Goal: Task Accomplishment & Management: Manage account settings

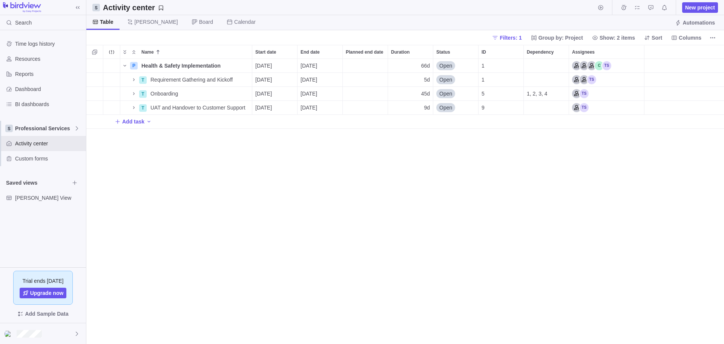
scroll to position [279, 632]
click at [243, 80] on icon "More actions" at bounding box center [243, 79] width 1 height 1
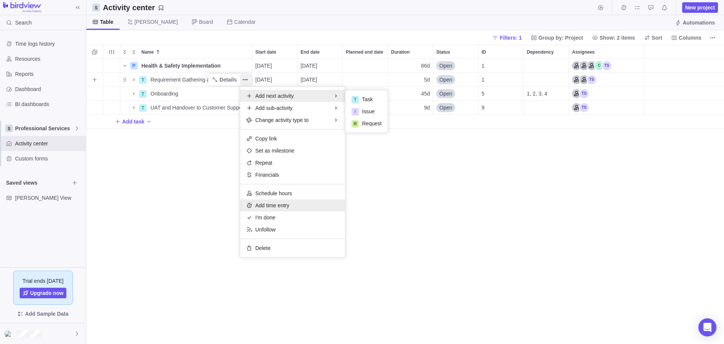
click at [276, 204] on span "Add time entry" at bounding box center [272, 205] width 34 height 8
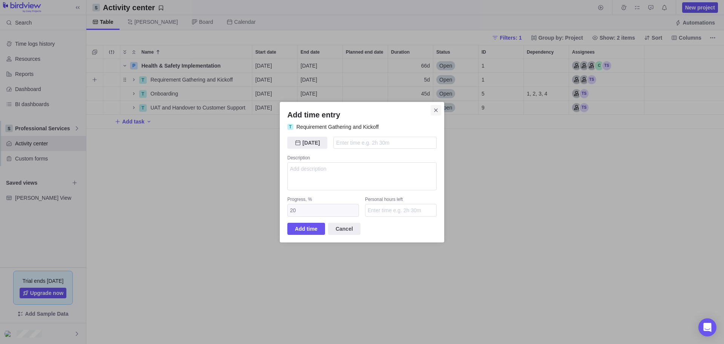
click at [436, 111] on span "Close" at bounding box center [436, 110] width 11 height 11
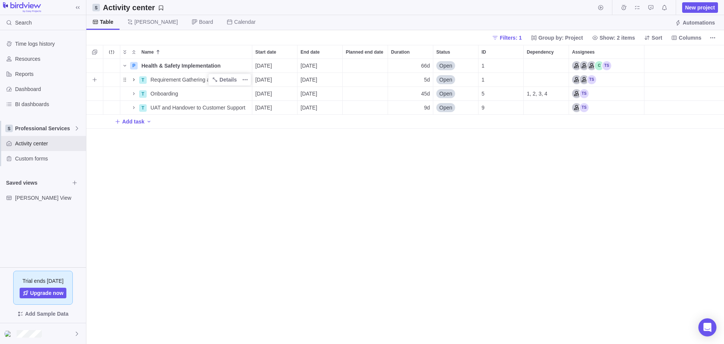
click at [133, 80] on icon "Name" at bounding box center [134, 80] width 6 height 6
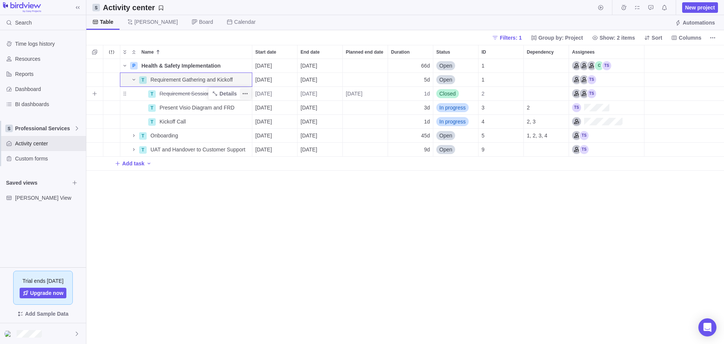
click at [245, 94] on icon "More actions" at bounding box center [245, 94] width 6 height 6
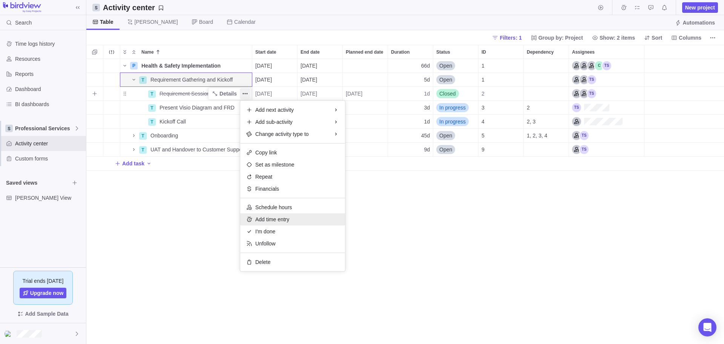
click at [266, 223] on div "Add time entry" at bounding box center [292, 219] width 105 height 12
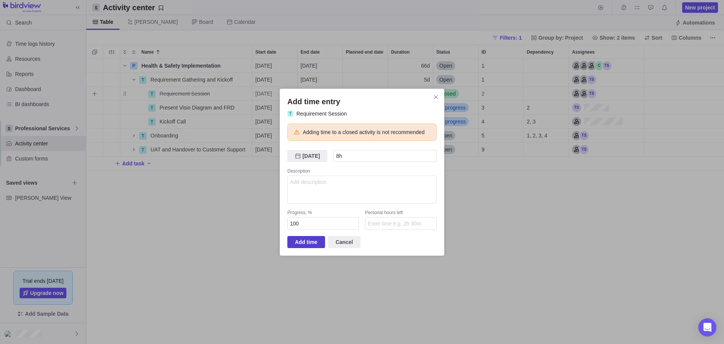
type input "8h"
click at [311, 243] on span "Add time" at bounding box center [306, 241] width 23 height 9
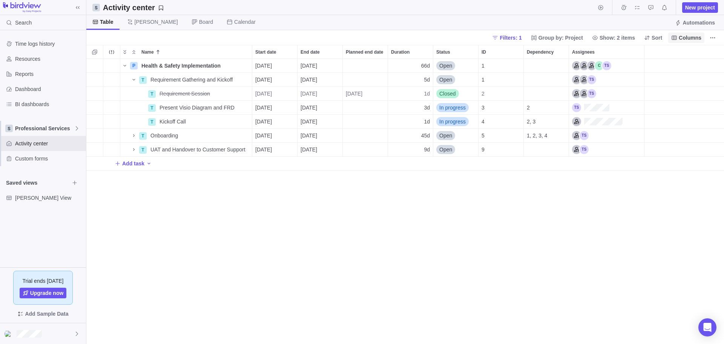
click at [687, 39] on span "Columns" at bounding box center [690, 38] width 23 height 8
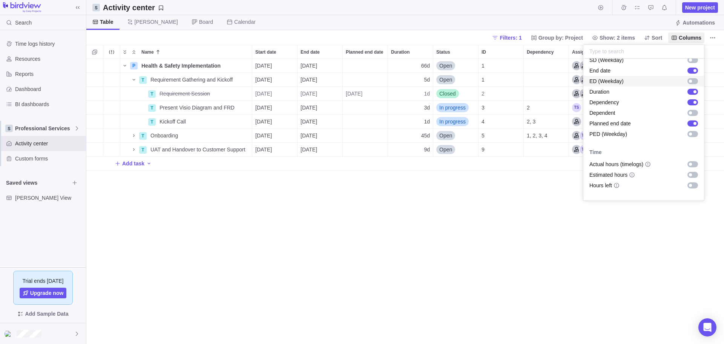
scroll to position [189, 0]
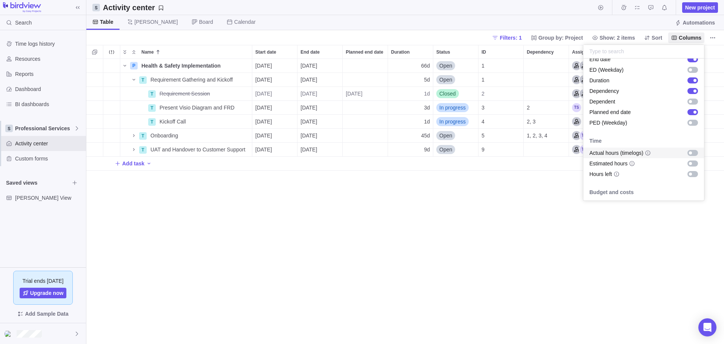
click at [690, 153] on div "grid" at bounding box center [692, 153] width 11 height 6
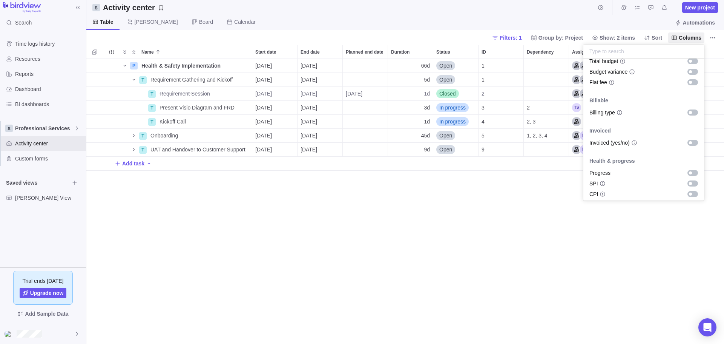
scroll to position [428, 0]
click at [529, 246] on body "Search Time logs history Resources Reports Dashboard BI dashboards Professional…" at bounding box center [362, 172] width 724 height 344
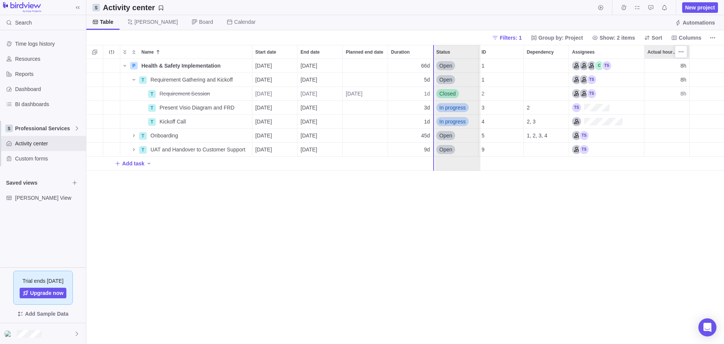
drag, startPoint x: 661, startPoint y: 49, endPoint x: 449, endPoint y: 42, distance: 212.1
click at [449, 42] on div "Activity center New project Table [PERSON_NAME] Board Calendar Automations Filt…" at bounding box center [405, 172] width 638 height 344
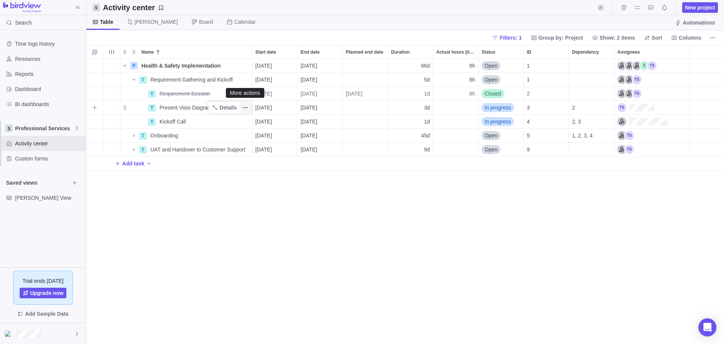
click at [243, 107] on icon "More actions" at bounding box center [243, 107] width 1 height 1
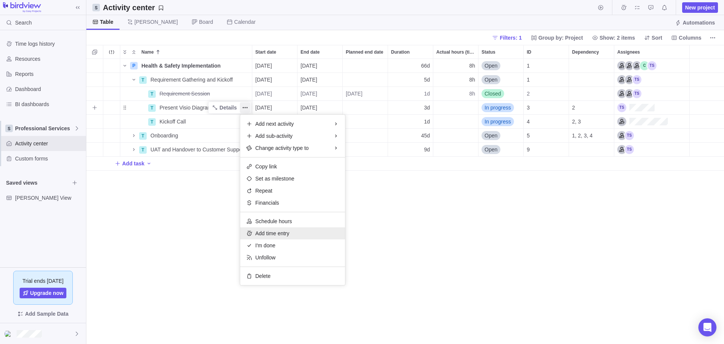
click at [292, 236] on div "Add time entry" at bounding box center [292, 233] width 105 height 12
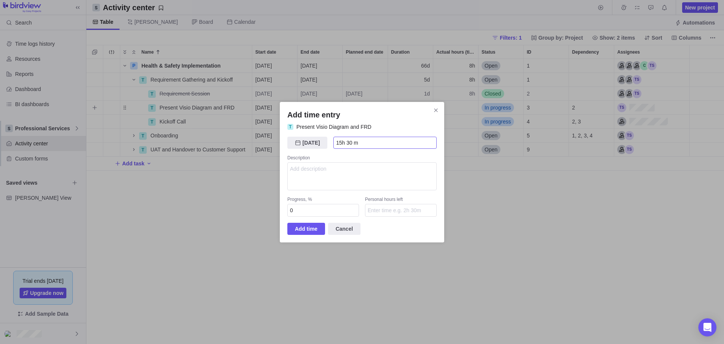
click at [351, 143] on input "15h 30 m" at bounding box center [384, 143] width 103 height 12
type input "15h 30m"
drag, startPoint x: 301, startPoint y: 208, endPoint x: 289, endPoint y: 208, distance: 12.5
click at [289, 208] on input "0" at bounding box center [323, 210] width 72 height 13
type input "100"
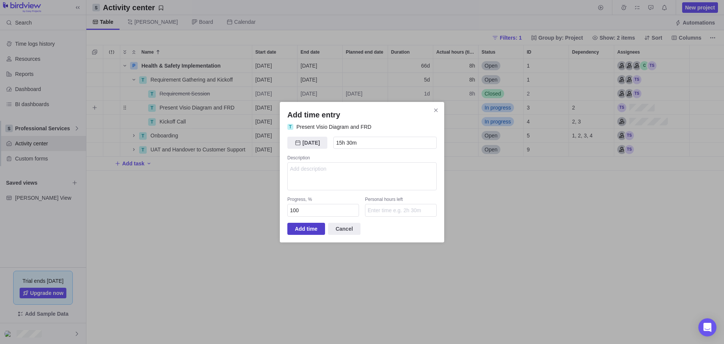
click at [307, 227] on span "Add time" at bounding box center [306, 228] width 23 height 9
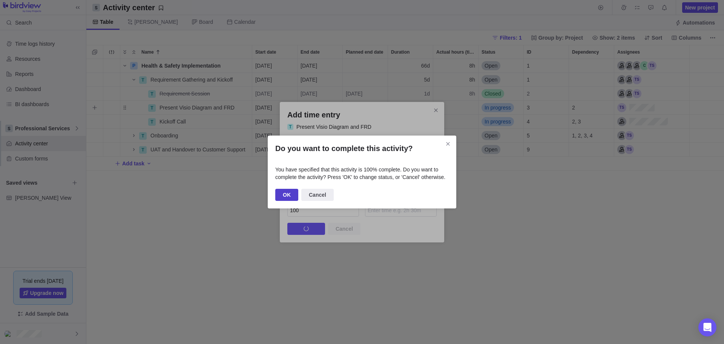
click at [287, 193] on span "OK" at bounding box center [287, 194] width 8 height 9
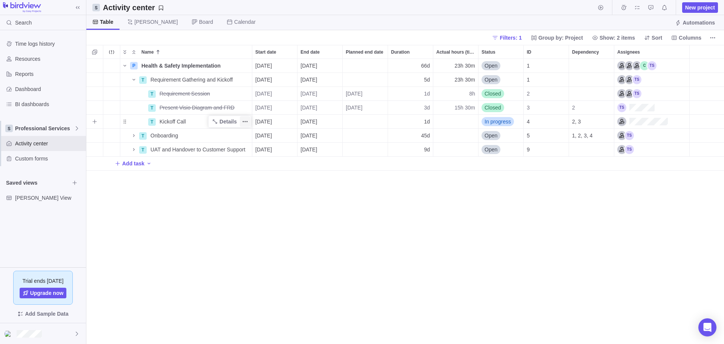
click at [244, 122] on icon "More actions" at bounding box center [245, 121] width 6 height 6
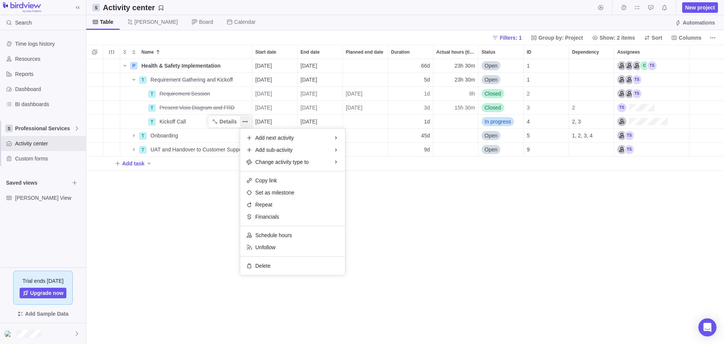
click at [190, 196] on div "Name Start date End date Planned end date Duration Actual hours (timelogs) Stat…" at bounding box center [405, 194] width 638 height 299
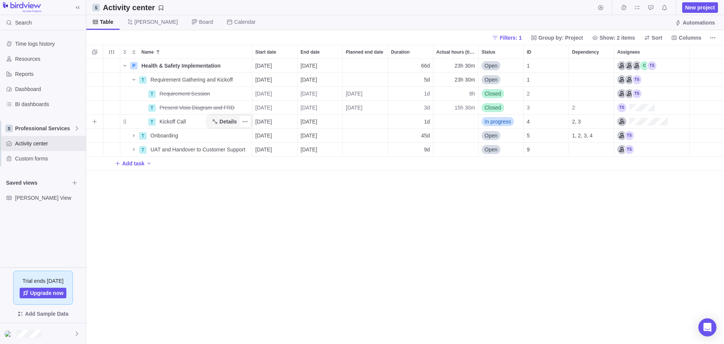
click at [225, 120] on span "Details" at bounding box center [227, 122] width 17 height 8
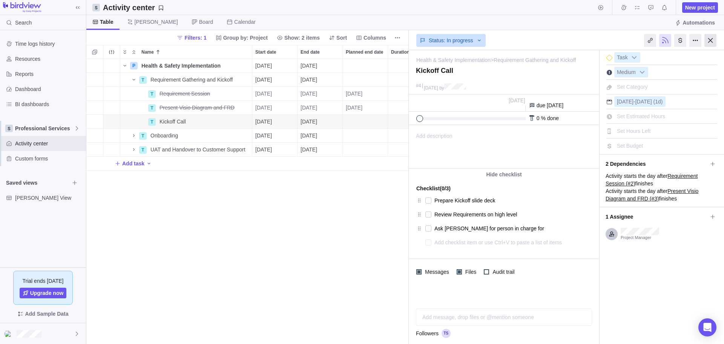
click at [711, 40] on div at bounding box center [710, 40] width 12 height 13
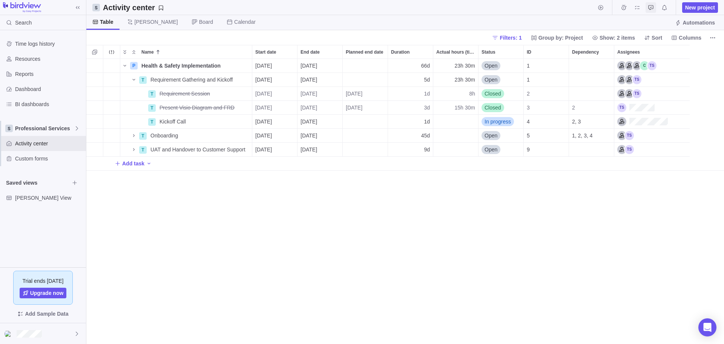
scroll to position [279, 632]
click at [626, 7] on icon "Time logs" at bounding box center [623, 7] width 5 height 5
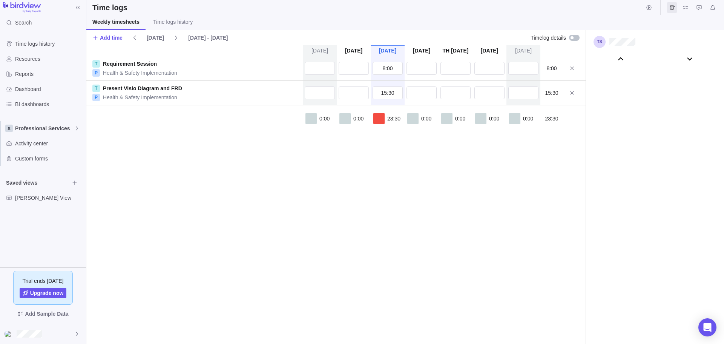
scroll to position [41931, 0]
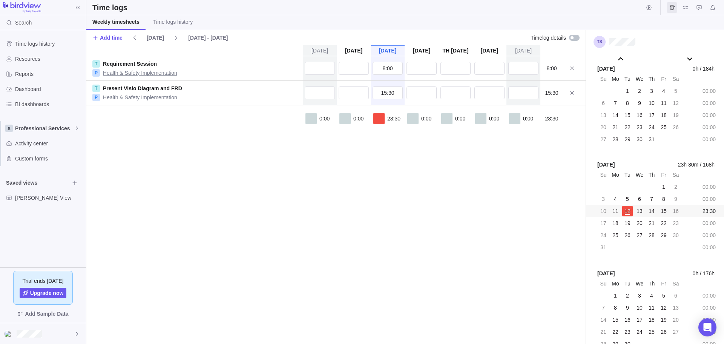
click at [115, 75] on link "Health & Safety Implementation" at bounding box center [140, 73] width 74 height 8
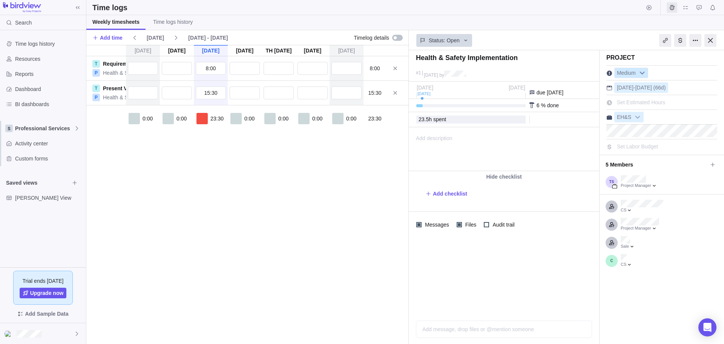
click at [643, 72] on b at bounding box center [642, 73] width 11 height 10
click at [656, 185] on div at bounding box center [639, 186] width 40 height 6
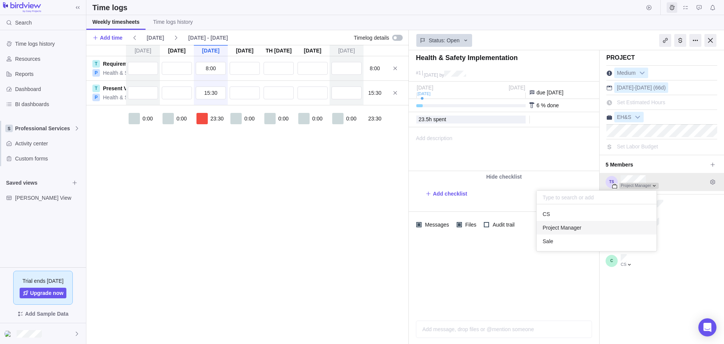
scroll to position [41, 114]
click at [308, 209] on body "Search Time logs history Resources Reports Dashboard BI dashboards Professional…" at bounding box center [362, 172] width 724 height 344
click at [344, 186] on div "[DATE] [DATE] [DATE] [DATE] Aug 14 [DATE] [DATE] T Requirement Session P Health…" at bounding box center [247, 194] width 322 height 299
click at [712, 40] on div at bounding box center [710, 40] width 12 height 13
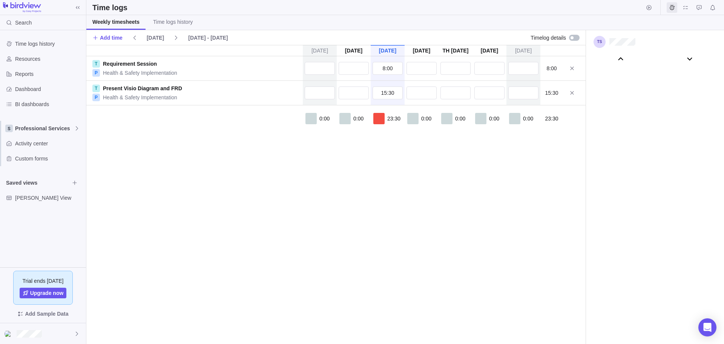
scroll to position [41931, 0]
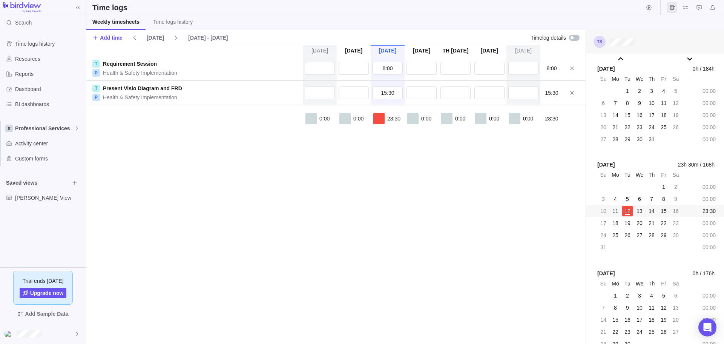
click at [602, 41] on div at bounding box center [600, 42] width 12 height 12
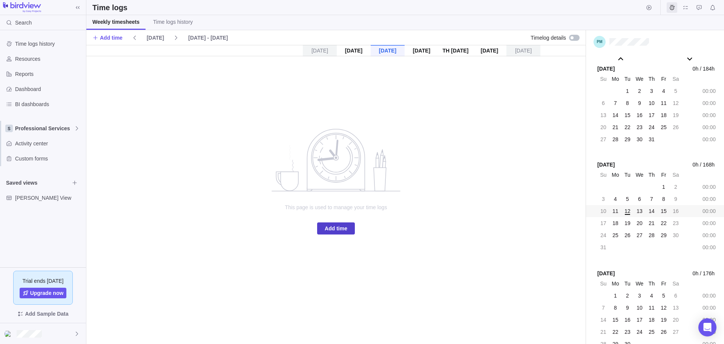
click at [330, 229] on span "Add time" at bounding box center [336, 228] width 23 height 9
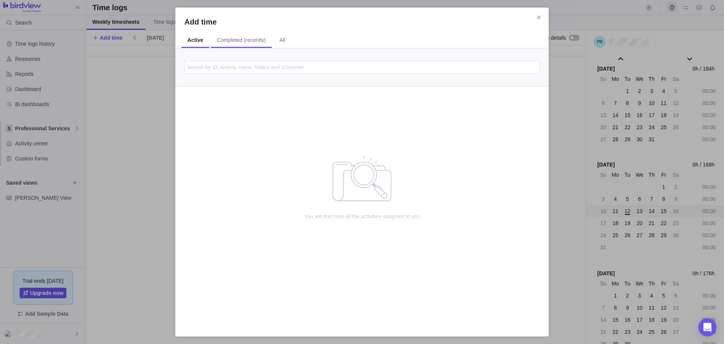
click at [232, 37] on span "Completed (recently)" at bounding box center [241, 40] width 49 height 8
click at [286, 40] on span "All" at bounding box center [284, 40] width 18 height 15
click at [227, 61] on input "Add time" at bounding box center [361, 67] width 355 height 13
click at [173, 43] on div "Add time Active Completed (recently) All You will find here all the activities …" at bounding box center [362, 172] width 724 height 344
click at [191, 40] on span "Active" at bounding box center [194, 40] width 14 height 8
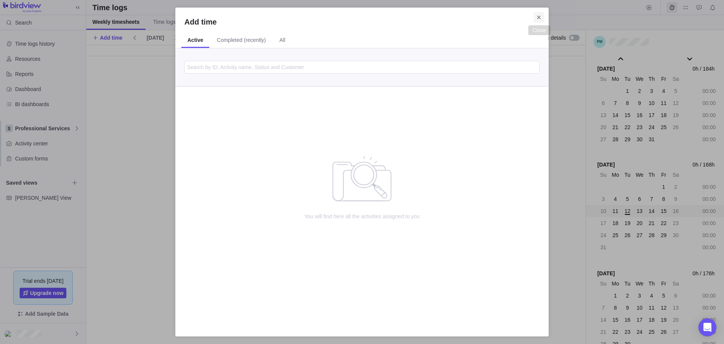
click at [539, 18] on icon "Close" at bounding box center [539, 17] width 6 height 6
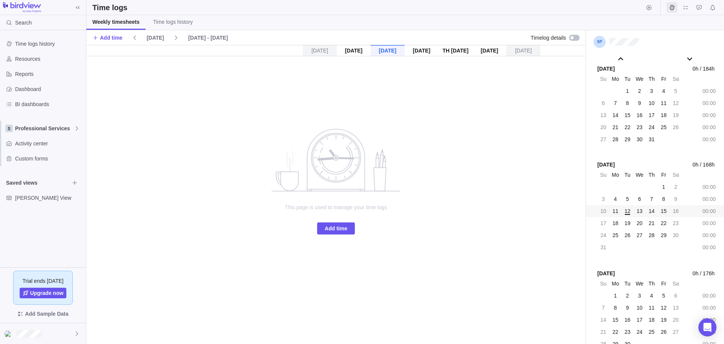
click at [344, 50] on div "[DATE]" at bounding box center [354, 50] width 34 height 11
click at [423, 53] on div "[DATE]" at bounding box center [422, 50] width 34 height 11
click at [424, 49] on div "[DATE]" at bounding box center [422, 50] width 34 height 11
click at [388, 48] on div "[DATE]" at bounding box center [388, 50] width 34 height 11
click at [364, 48] on div "[DATE]" at bounding box center [354, 50] width 34 height 11
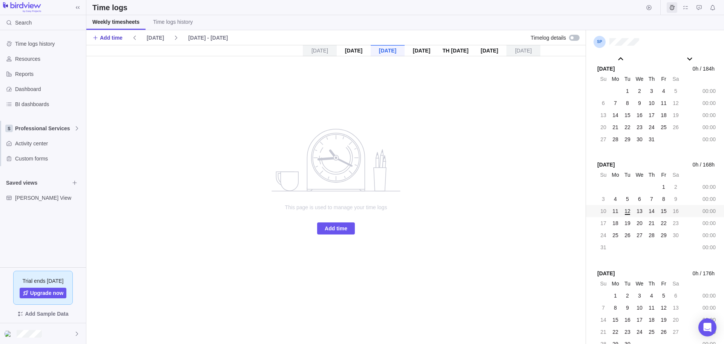
click at [111, 35] on span "Add time" at bounding box center [111, 38] width 23 height 8
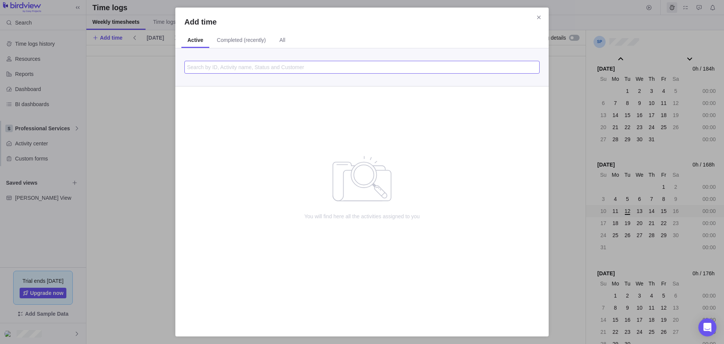
click at [242, 67] on input "Add time" at bounding box center [361, 67] width 355 height 13
click at [538, 18] on icon "Close" at bounding box center [539, 17] width 6 height 6
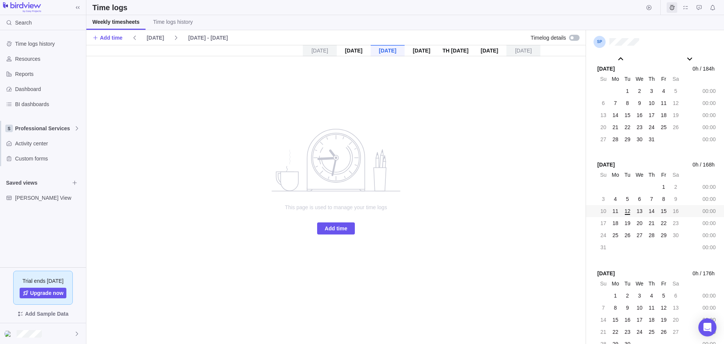
click at [538, 124] on div "[DATE] [DATE] [DATE] [DATE] Aug 14 [DATE] [DATE] This page is used to manage yo…" at bounding box center [335, 194] width 499 height 299
drag, startPoint x: 683, startPoint y: 8, endPoint x: 679, endPoint y: 22, distance: 14.3
click at [683, 8] on icon "My assignments" at bounding box center [686, 8] width 6 height 6
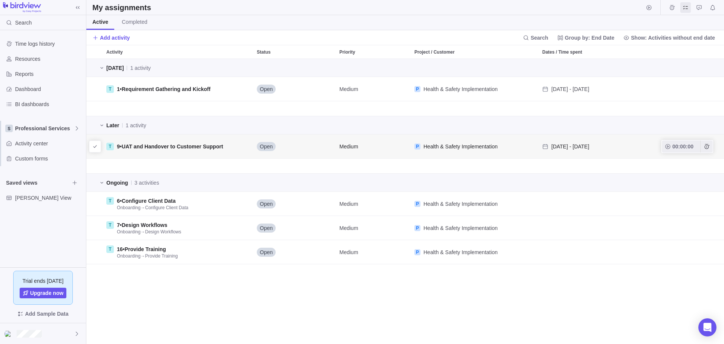
scroll to position [279, 632]
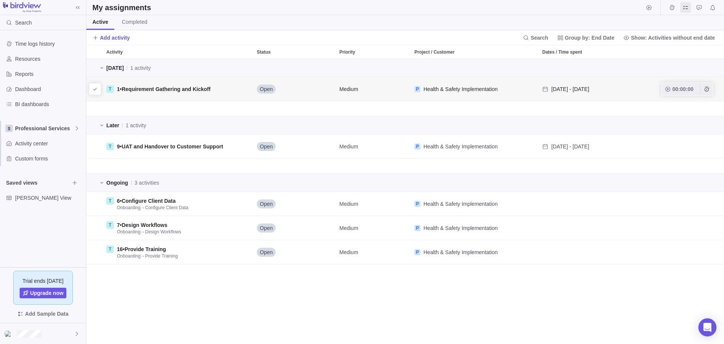
click at [145, 89] on span "Requirement Gathering and Kickoff" at bounding box center [166, 89] width 89 height 6
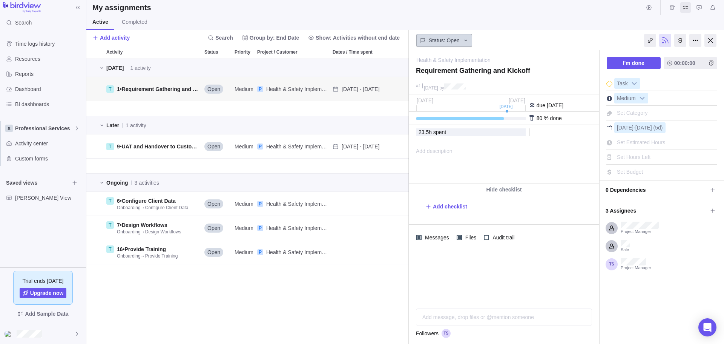
click at [467, 42] on icon at bounding box center [466, 40] width 6 height 6
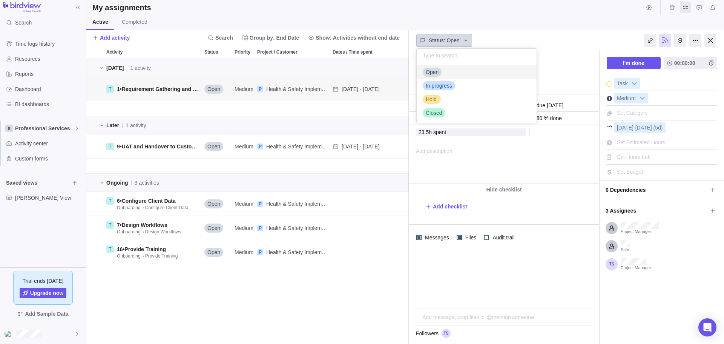
scroll to position [55, 114]
click at [436, 83] on span "In progress" at bounding box center [439, 86] width 26 height 8
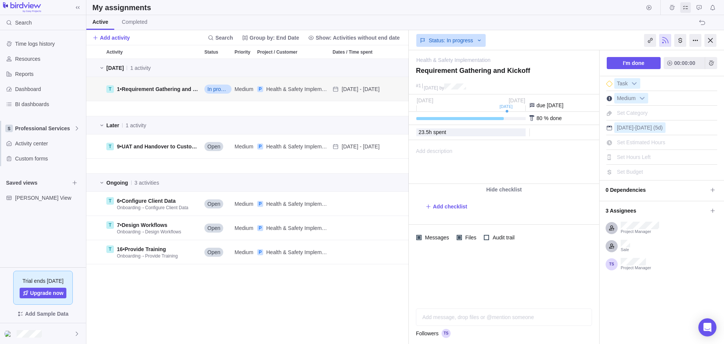
click at [540, 23] on div "Active Completed" at bounding box center [405, 22] width 638 height 15
click at [708, 42] on div at bounding box center [710, 40] width 12 height 13
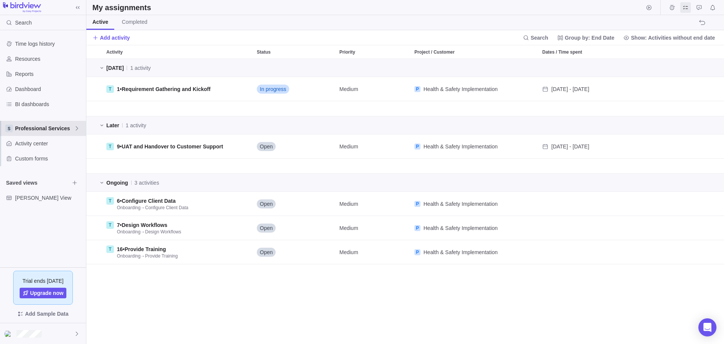
click at [32, 130] on span "Professional Services" at bounding box center [44, 128] width 59 height 8
click at [37, 160] on span "Professional Services" at bounding box center [43, 160] width 46 height 8
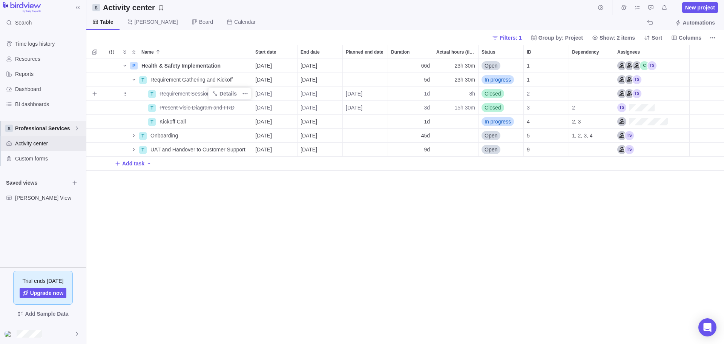
scroll to position [279, 632]
click at [159, 6] on icon "Save your current layout and filters as a View" at bounding box center [161, 8] width 6 height 6
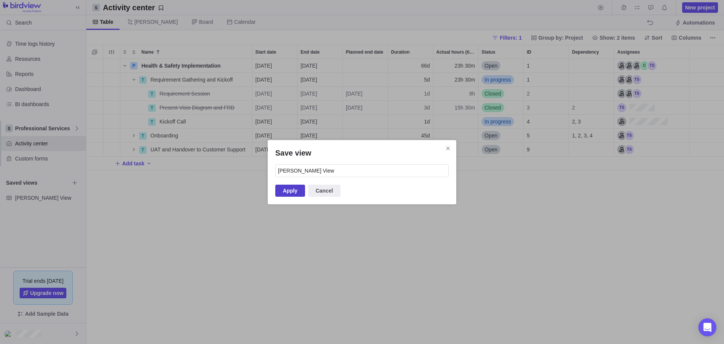
type input "[PERSON_NAME] View"
click at [289, 192] on span "Apply" at bounding box center [290, 190] width 15 height 9
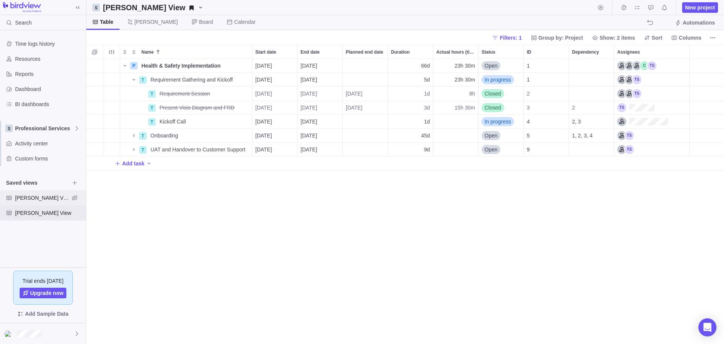
click at [17, 197] on span "[PERSON_NAME] View" at bounding box center [42, 198] width 54 height 8
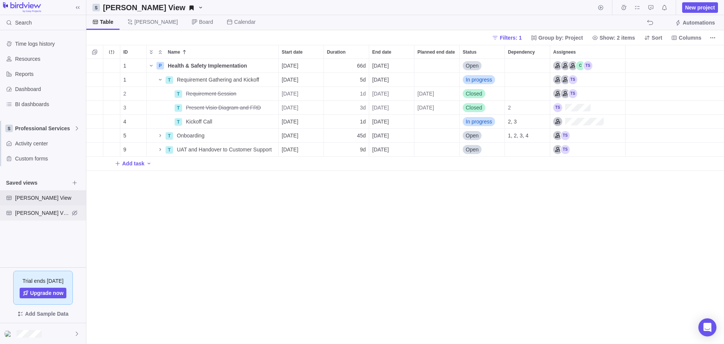
click at [33, 215] on span "[PERSON_NAME] View" at bounding box center [42, 213] width 54 height 8
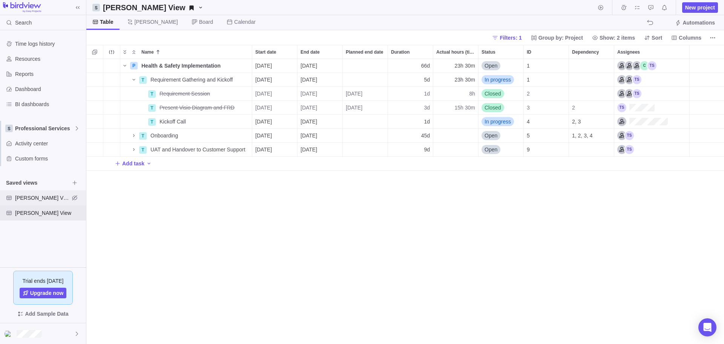
click at [30, 197] on span "[PERSON_NAME] View" at bounding box center [42, 198] width 54 height 8
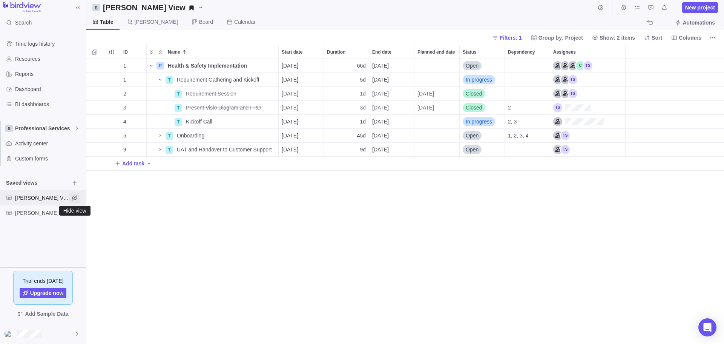
click at [77, 198] on icon "Hide view" at bounding box center [75, 198] width 6 height 6
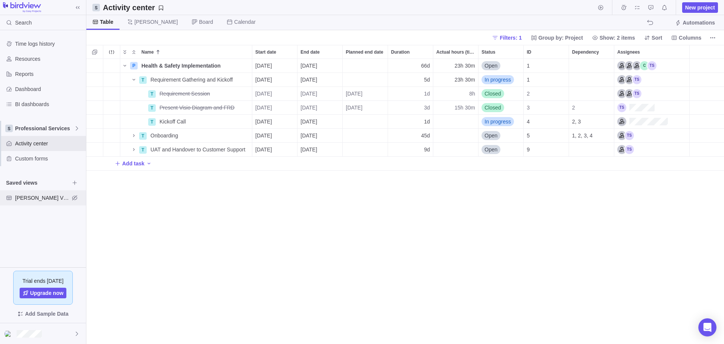
click at [15, 195] on div "[PERSON_NAME] View" at bounding box center [43, 197] width 86 height 15
click at [713, 38] on icon "More actions" at bounding box center [713, 38] width 6 height 6
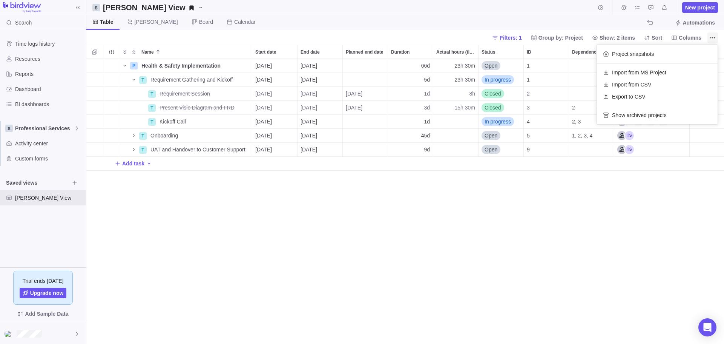
click at [713, 38] on icon "More actions" at bounding box center [713, 38] width 6 height 6
click at [230, 65] on span "Details" at bounding box center [227, 66] width 17 height 8
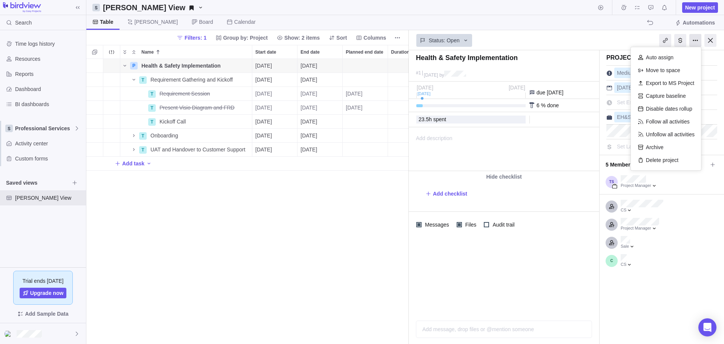
click at [698, 41] on div at bounding box center [695, 40] width 12 height 13
click at [251, 241] on div "P Health & Safety Implementation Details [DATE] [DATE] 66d 23h 30m Open 1 T Req…" at bounding box center [247, 201] width 322 height 285
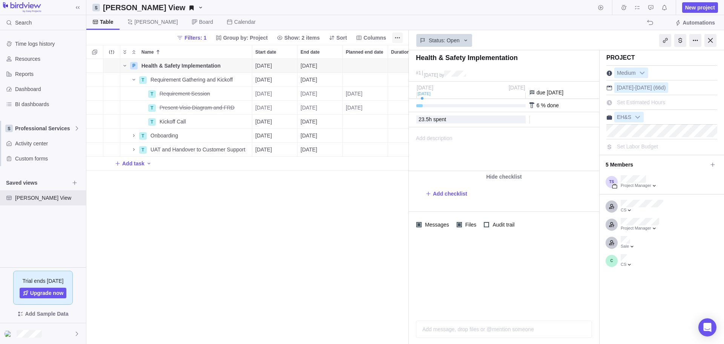
click at [710, 41] on div at bounding box center [710, 40] width 12 height 13
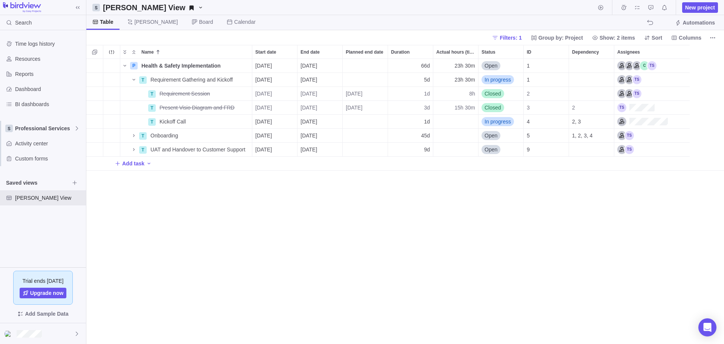
scroll to position [279, 632]
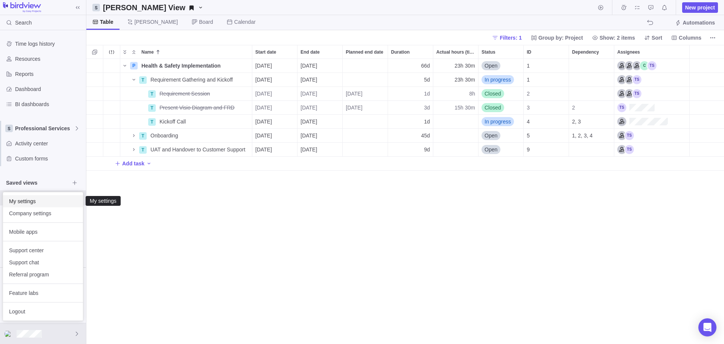
click at [34, 200] on span "My settings" at bounding box center [43, 201] width 68 height 8
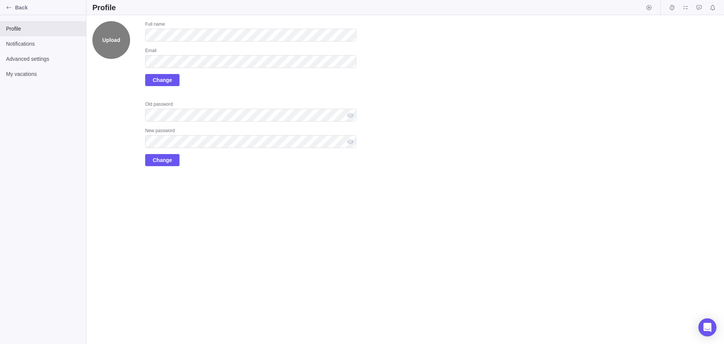
click at [109, 41] on label "Upload" at bounding box center [111, 40] width 38 height 38
click at [0, 0] on input "Upload" at bounding box center [0, 0] width 0 height 0
click at [27, 48] on div "Notifications" at bounding box center [43, 43] width 86 height 15
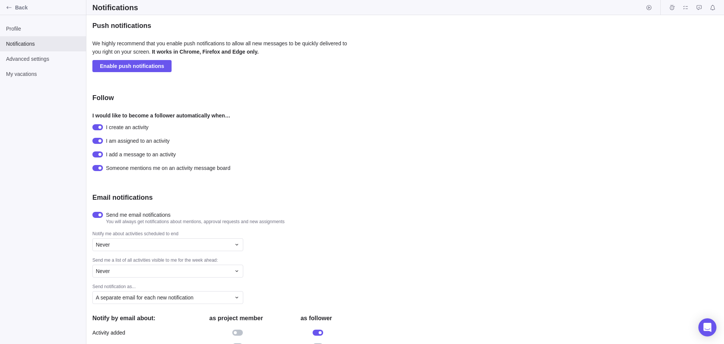
drag, startPoint x: 47, startPoint y: 169, endPoint x: 41, endPoint y: 158, distance: 12.7
click at [47, 169] on div "Profile Notifications Advanced settings My vacations" at bounding box center [43, 179] width 86 height 328
click at [18, 30] on span "Profile" at bounding box center [43, 29] width 74 height 8
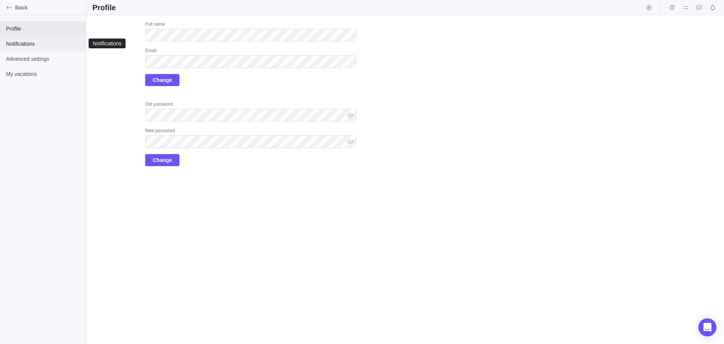
click at [23, 44] on span "Notifications" at bounding box center [43, 44] width 74 height 8
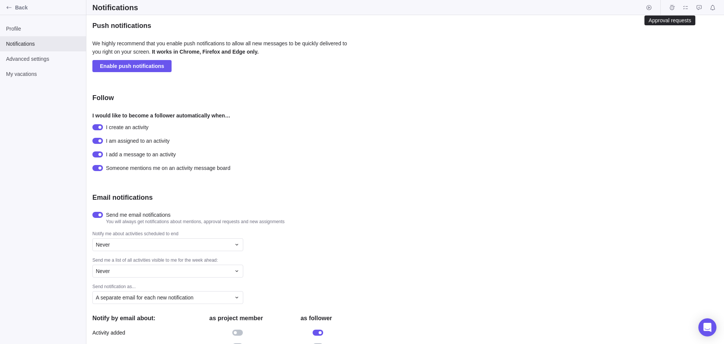
click at [702, 9] on icon "Approval requests" at bounding box center [699, 8] width 6 height 6
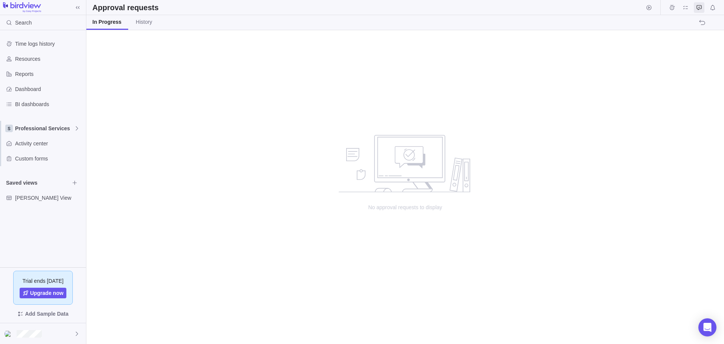
scroll to position [308, 632]
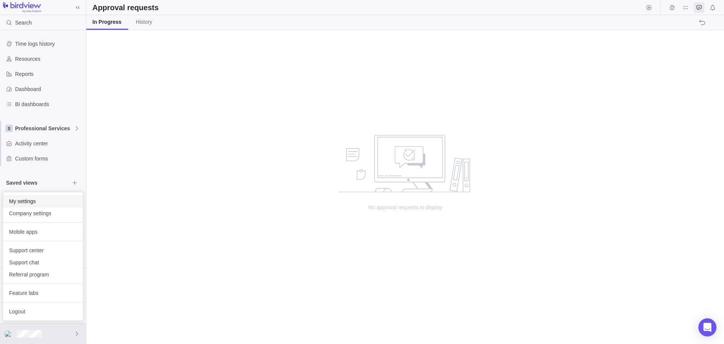
click at [34, 205] on div "My settings" at bounding box center [43, 201] width 80 height 12
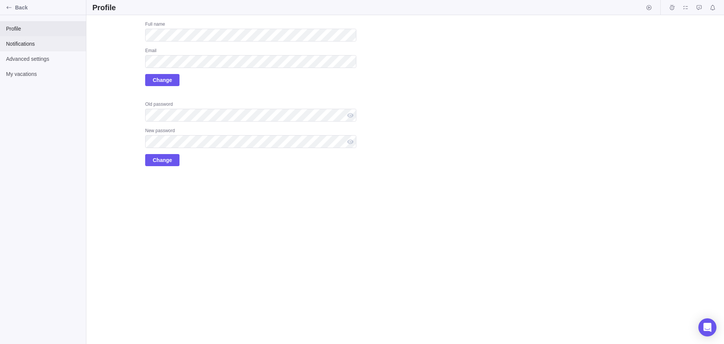
click at [22, 43] on span "Notifications" at bounding box center [43, 44] width 74 height 8
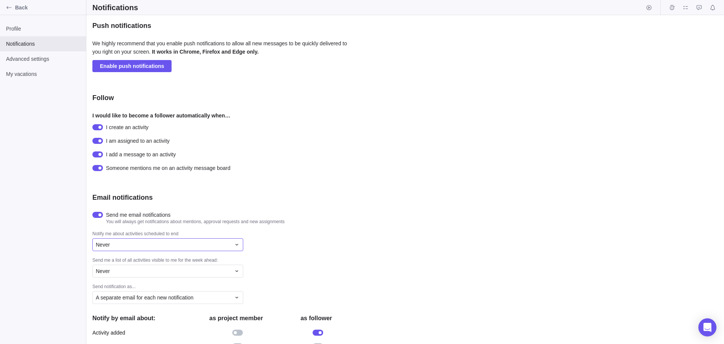
click at [152, 246] on div "Never" at bounding box center [163, 245] width 135 height 8
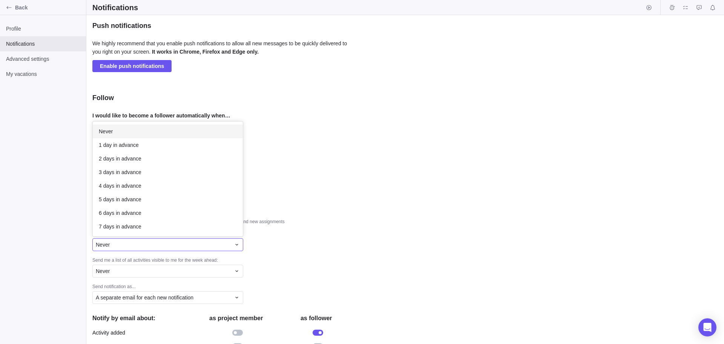
scroll to position [109, 144]
click at [152, 246] on div "Never" at bounding box center [163, 245] width 135 height 8
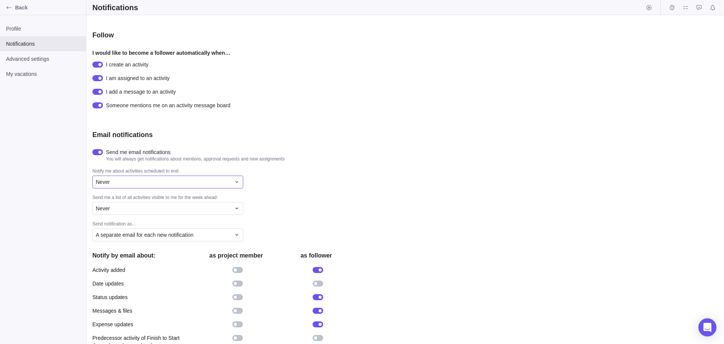
scroll to position [75, 0]
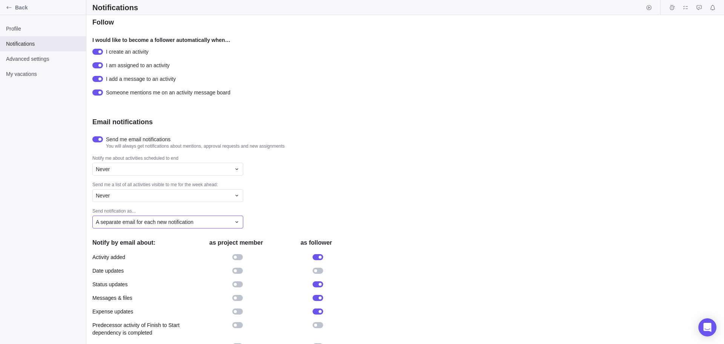
click at [134, 225] on span "A separate email for each new notification" at bounding box center [145, 222] width 98 height 8
click at [120, 199] on div "Never" at bounding box center [163, 196] width 135 height 8
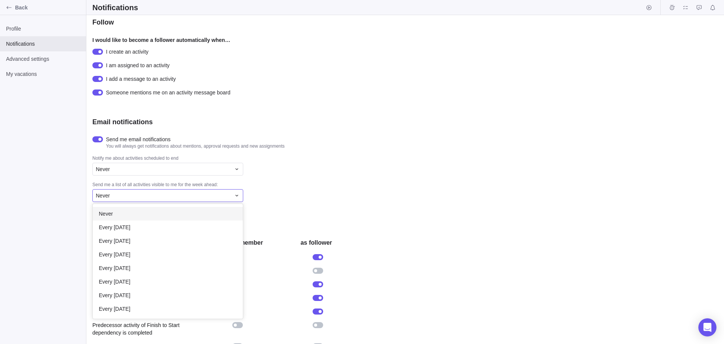
scroll to position [109, 144]
click at [120, 199] on div "Never" at bounding box center [163, 196] width 135 height 8
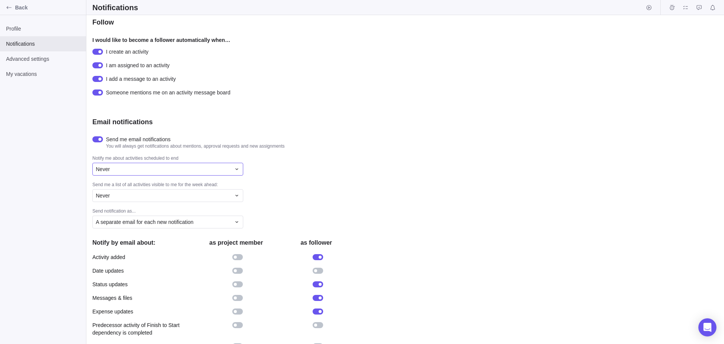
click at [118, 172] on div "Never" at bounding box center [163, 169] width 135 height 8
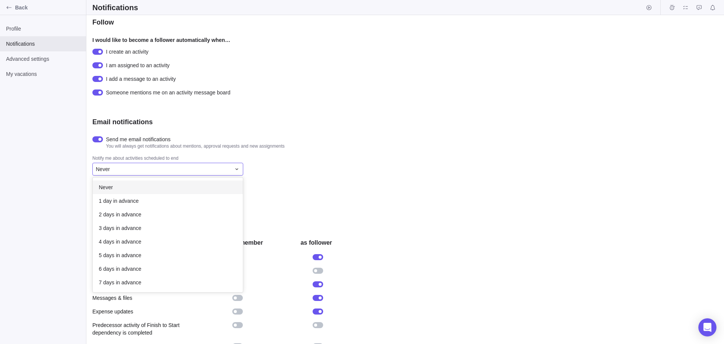
click at [19, 239] on body "Back Profile Notifications Advanced settings My vacations Notifications Push no…" at bounding box center [362, 172] width 724 height 344
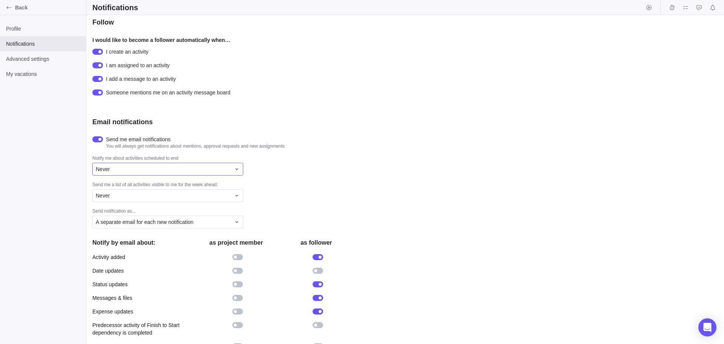
scroll to position [106, 0]
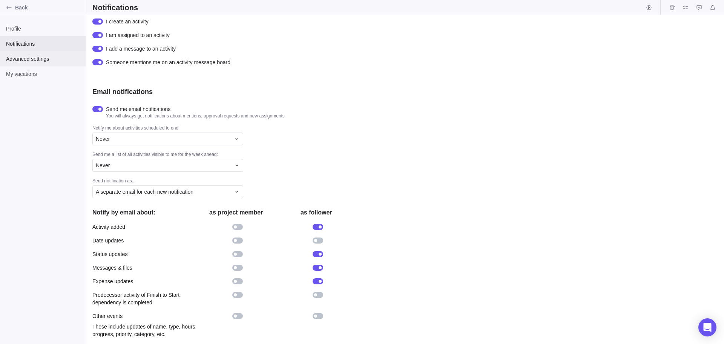
click at [22, 57] on span "Advanced settings" at bounding box center [43, 59] width 74 height 8
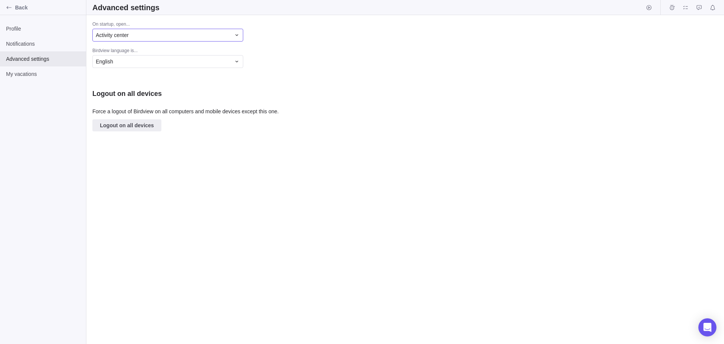
click at [146, 34] on div "Activity center" at bounding box center [163, 35] width 135 height 8
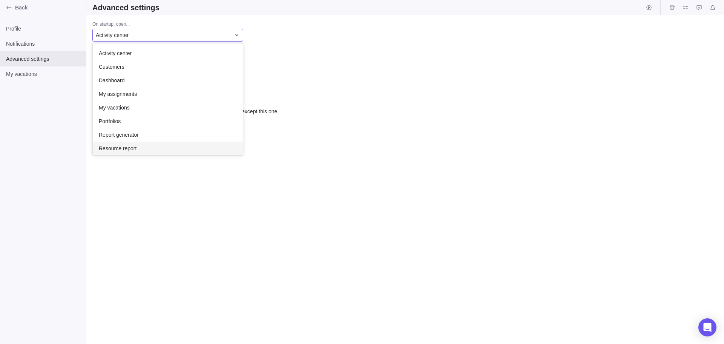
click at [207, 203] on div "On startup, open... Activity center Activity center Customers Dashboard My assi…" at bounding box center [405, 179] width 638 height 328
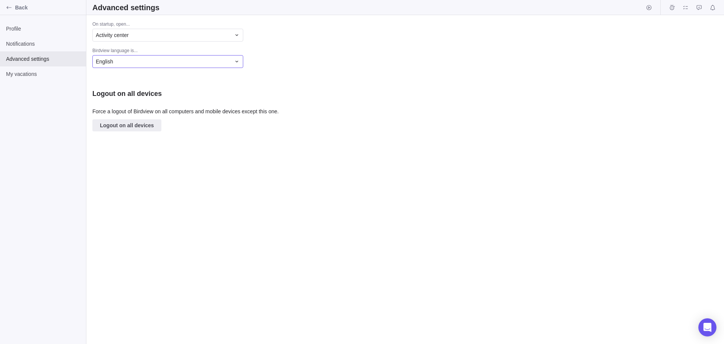
click at [144, 61] on div "English" at bounding box center [163, 62] width 135 height 8
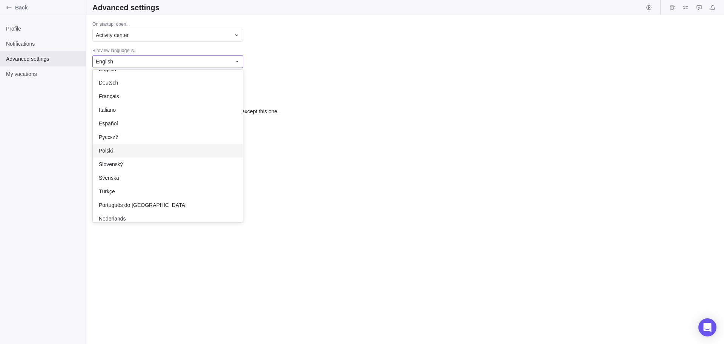
scroll to position [17, 0]
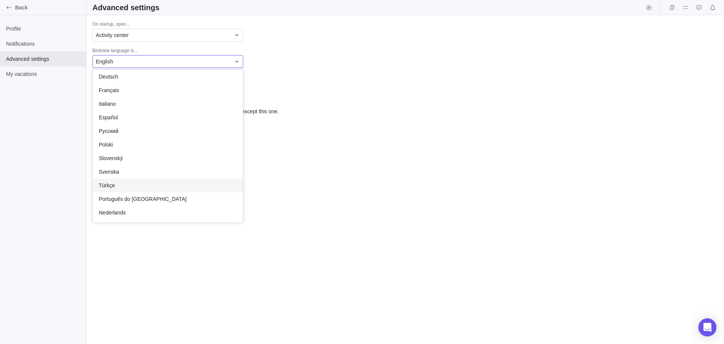
click at [396, 206] on div "On startup, open... Activity center Birdview language is... English English Deu…" at bounding box center [405, 179] width 638 height 328
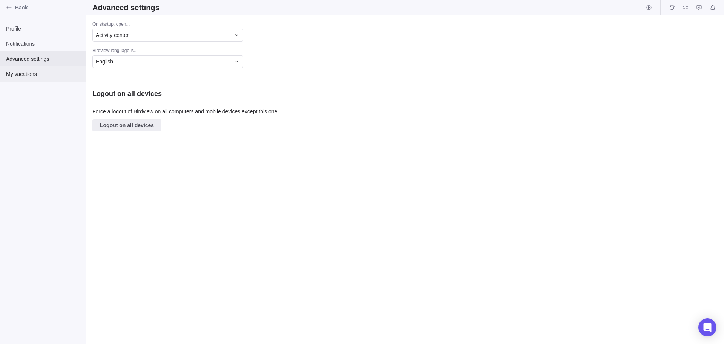
click at [15, 69] on div "My vacations" at bounding box center [43, 73] width 86 height 15
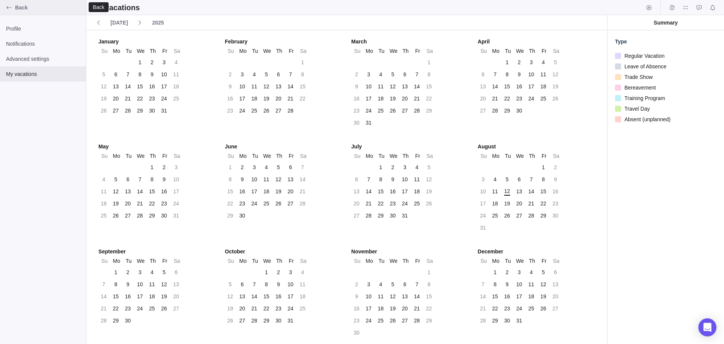
click at [11, 6] on icon "Back" at bounding box center [9, 8] width 6 height 6
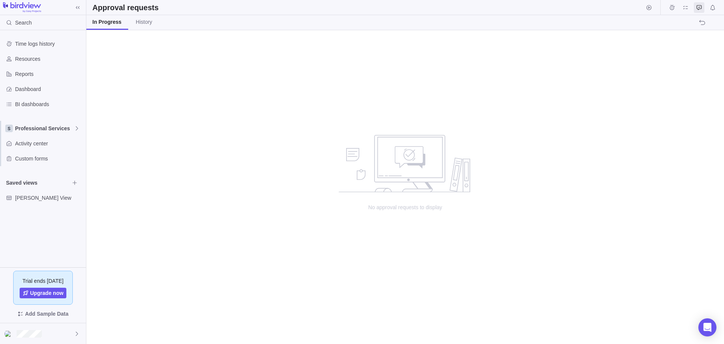
scroll to position [308, 632]
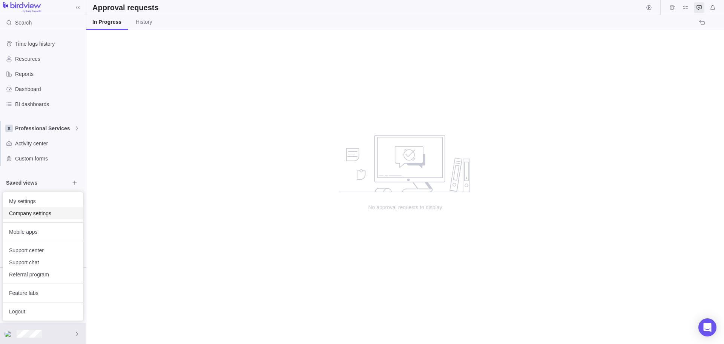
click at [26, 213] on span "Company settings" at bounding box center [43, 213] width 68 height 8
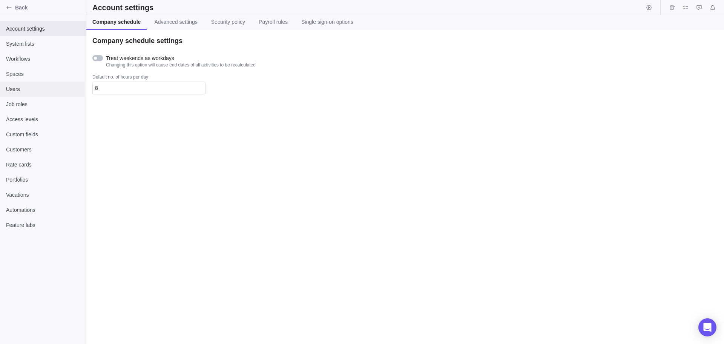
click at [20, 93] on div "Users" at bounding box center [43, 88] width 86 height 15
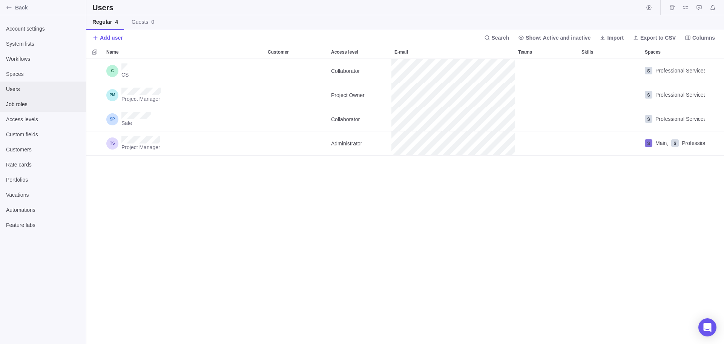
scroll to position [279, 632]
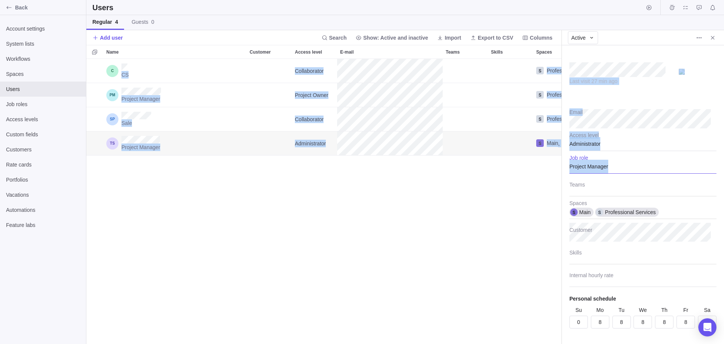
drag, startPoint x: 622, startPoint y: 167, endPoint x: 537, endPoint y: 164, distance: 84.9
click at [537, 164] on div "Users Regular 4 Guests 0 Add user Search Show: Active and inactive Import Expor…" at bounding box center [405, 172] width 638 height 344
click at [580, 163] on div "Project Manager" at bounding box center [642, 164] width 147 height 19
type textarea "x"
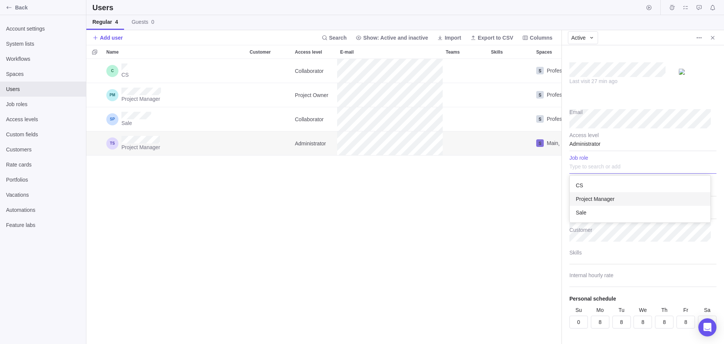
scroll to position [41, 135]
click at [580, 169] on input "text" at bounding box center [642, 164] width 147 height 19
type input "IC"
click at [591, 188] on span "Add IC" at bounding box center [596, 185] width 16 height 8
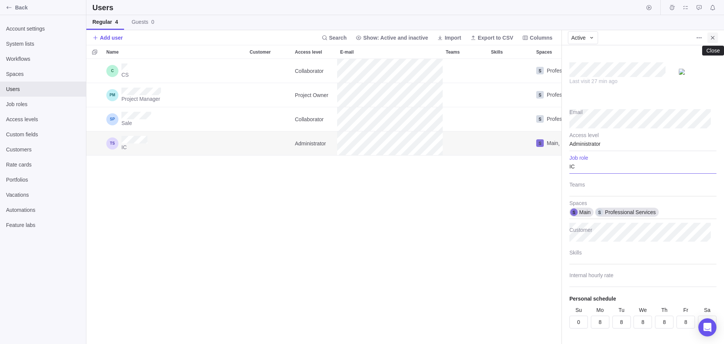
click at [711, 38] on icon "Close" at bounding box center [713, 38] width 6 height 6
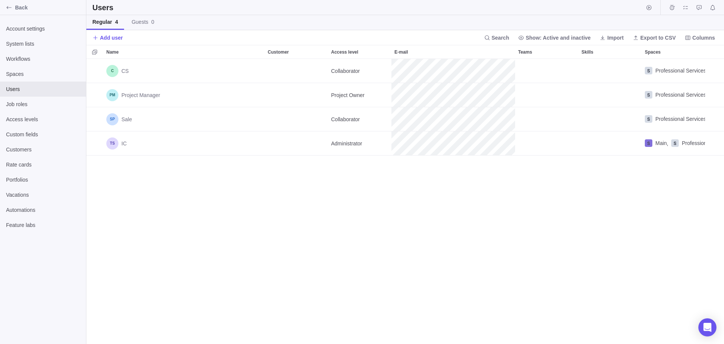
scroll to position [279, 632]
drag, startPoint x: 578, startPoint y: 53, endPoint x: 561, endPoint y: 53, distance: 16.6
click at [561, 53] on div "Name Customer Access level E-mail Teams Skills Spaces CS Collaborator Professio…" at bounding box center [405, 194] width 638 height 299
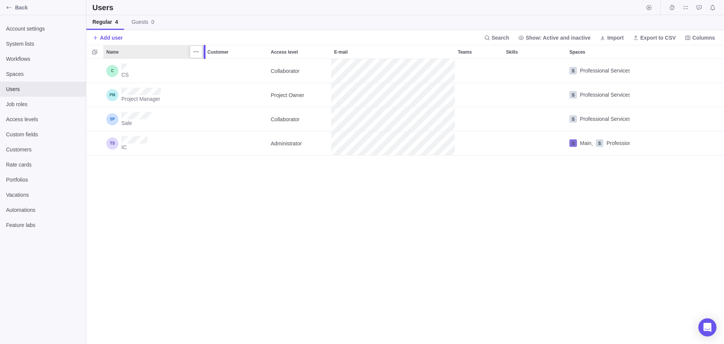
drag, startPoint x: 266, startPoint y: 52, endPoint x: 204, endPoint y: 54, distance: 62.6
click at [204, 54] on div at bounding box center [206, 52] width 6 height 14
click at [448, 273] on div "CS Collaborator Professional Services Project Manager Project Owner Professiona…" at bounding box center [405, 201] width 638 height 285
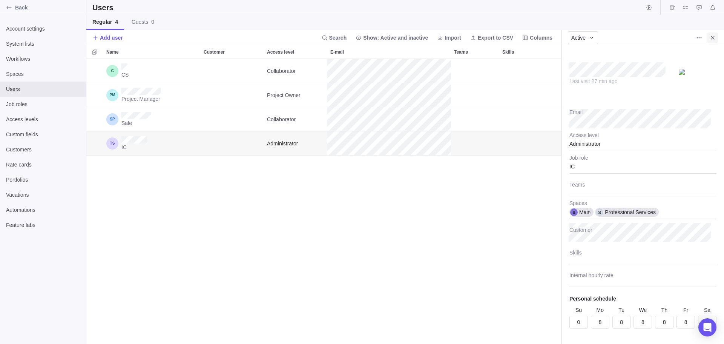
click at [714, 37] on icon "Close" at bounding box center [713, 38] width 6 height 6
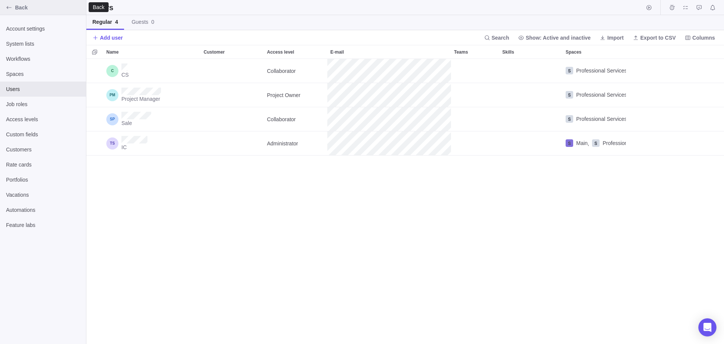
click at [11, 8] on icon "Back" at bounding box center [9, 8] width 6 height 6
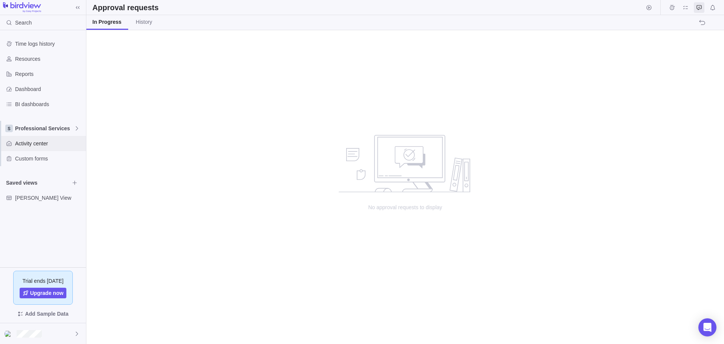
scroll to position [308, 632]
click at [74, 130] on icon at bounding box center [77, 128] width 6 height 6
click at [25, 333] on body "Search Time logs history Resources Reports Dashboard BI dashboards Professional…" at bounding box center [362, 172] width 724 height 344
click at [34, 329] on div at bounding box center [43, 333] width 86 height 21
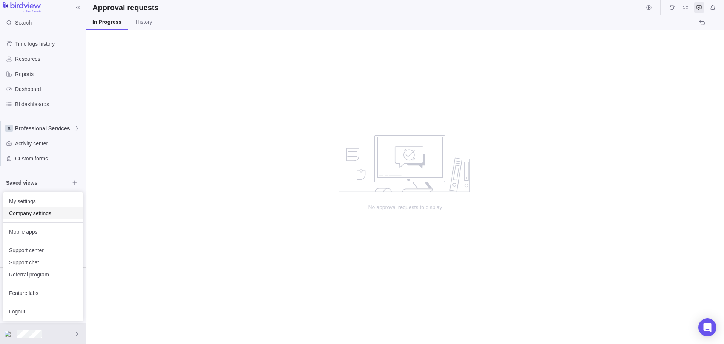
click at [34, 212] on span "Company settings" at bounding box center [43, 213] width 68 height 8
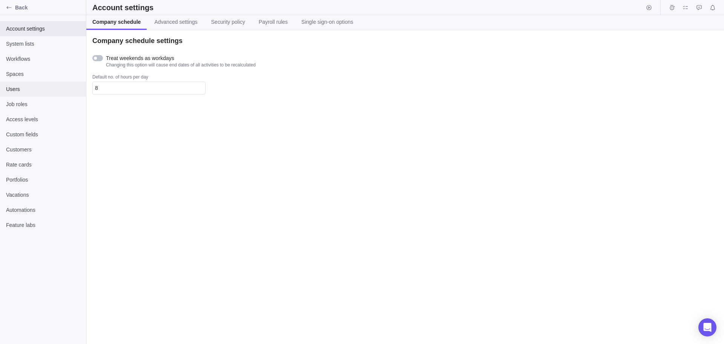
click at [27, 90] on span "Users" at bounding box center [43, 89] width 74 height 8
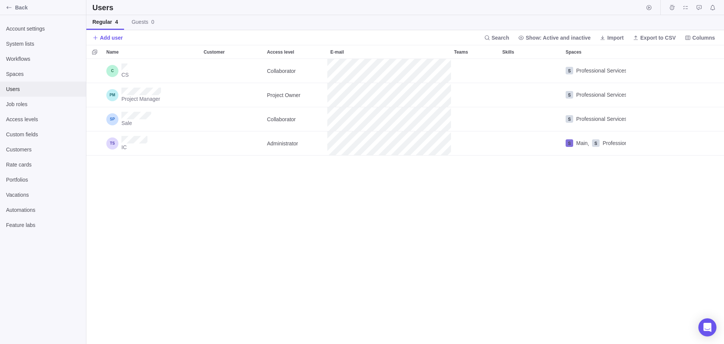
scroll to position [279, 632]
click at [37, 34] on div "Account settings" at bounding box center [43, 28] width 86 height 15
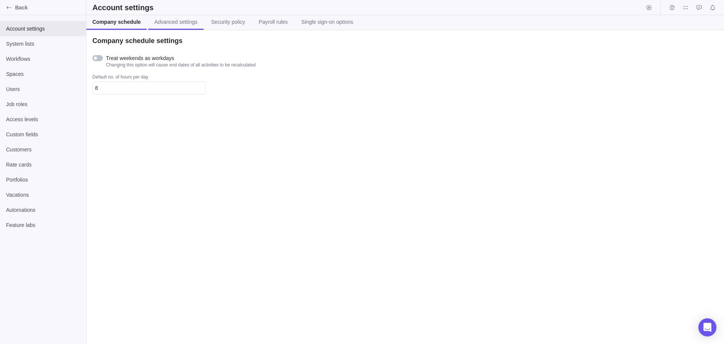
click at [169, 23] on span "Advanced settings" at bounding box center [175, 22] width 43 height 8
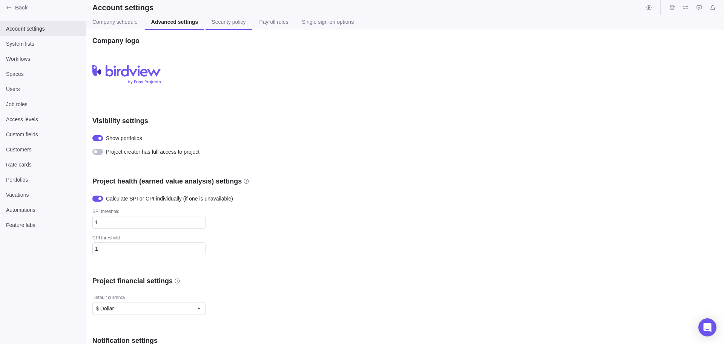
click at [225, 23] on span "Security policy" at bounding box center [229, 22] width 34 height 8
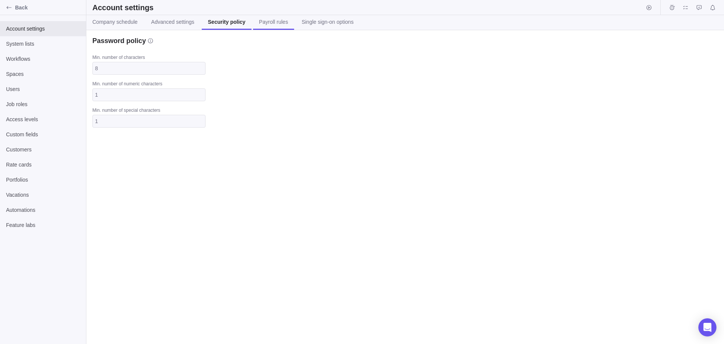
click at [276, 22] on span "Payroll rules" at bounding box center [273, 22] width 29 height 8
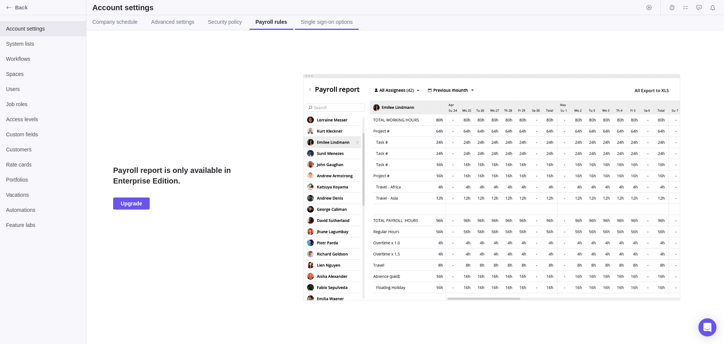
click at [338, 21] on span "Single sign-on options" at bounding box center [327, 22] width 52 height 8
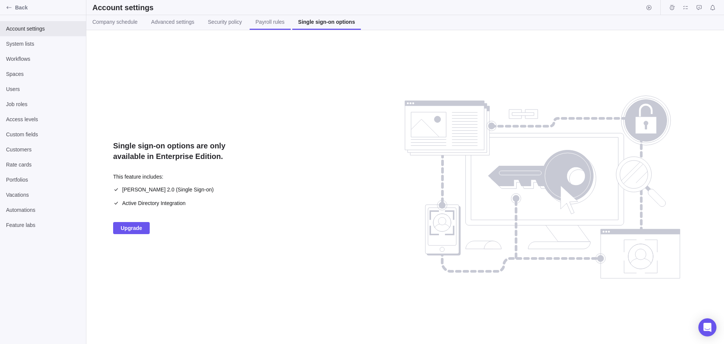
click at [263, 21] on span "Payroll rules" at bounding box center [270, 22] width 29 height 8
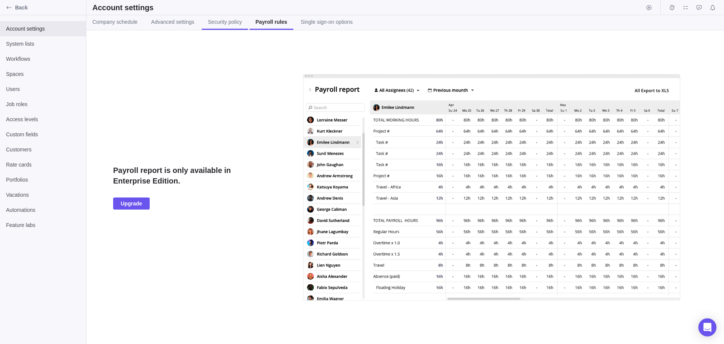
click at [209, 23] on span "Security policy" at bounding box center [225, 22] width 34 height 8
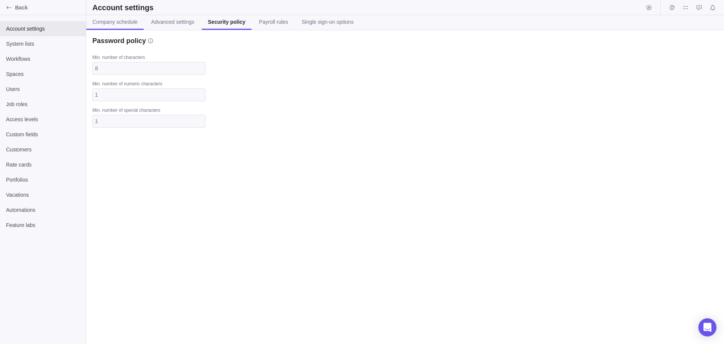
click at [118, 20] on span "Company schedule" at bounding box center [114, 22] width 45 height 8
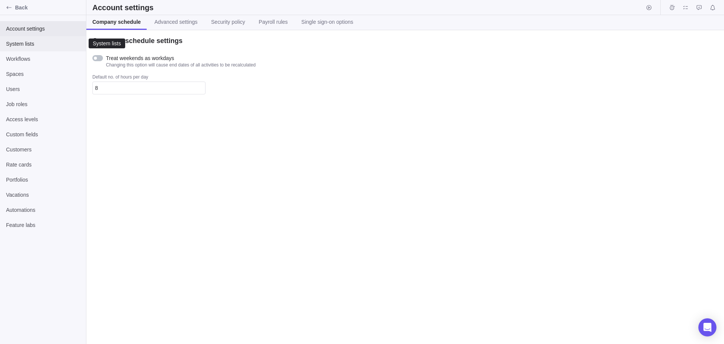
click at [24, 46] on span "System lists" at bounding box center [43, 44] width 74 height 8
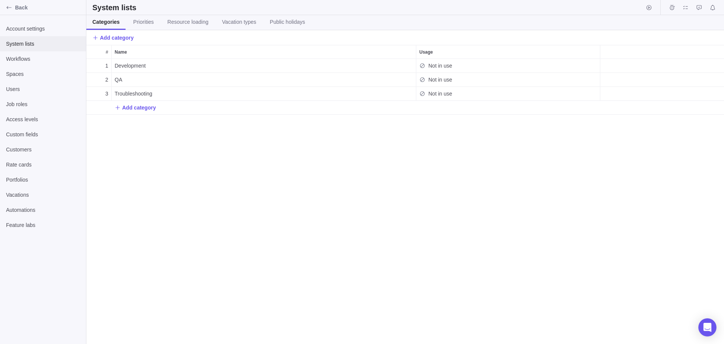
scroll to position [279, 632]
click at [21, 90] on span "Users" at bounding box center [43, 89] width 74 height 8
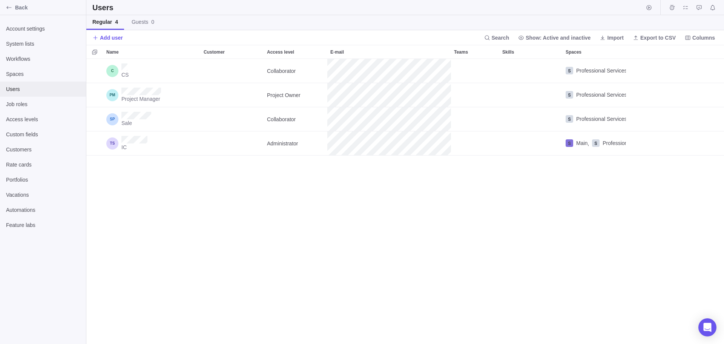
scroll to position [279, 632]
click at [35, 109] on div "Job roles" at bounding box center [43, 104] width 86 height 15
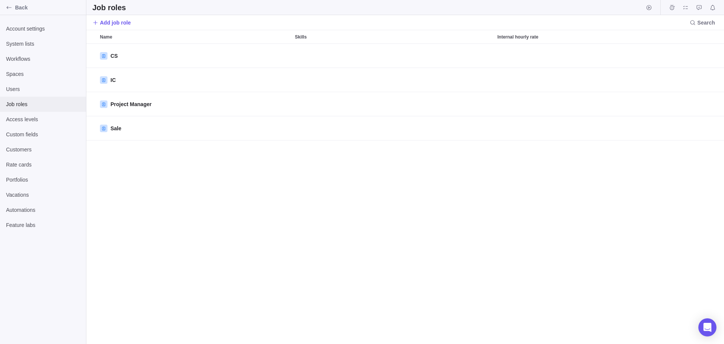
scroll to position [294, 632]
click at [37, 121] on span "Access levels" at bounding box center [43, 119] width 74 height 8
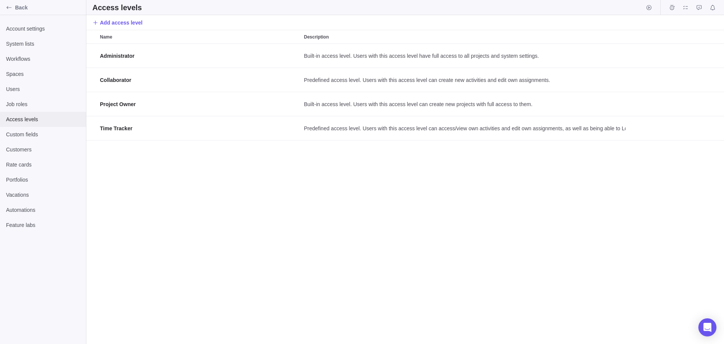
scroll to position [294, 632]
click at [25, 89] on span "Users" at bounding box center [43, 89] width 74 height 8
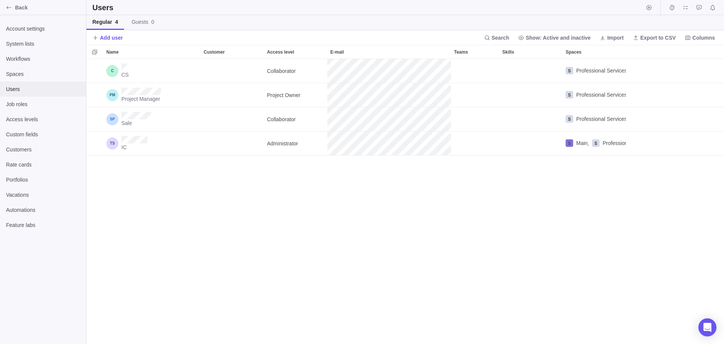
scroll to position [279, 632]
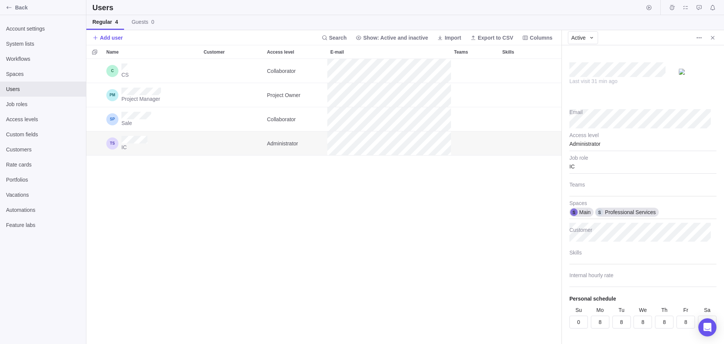
click at [629, 146] on div "Administrator" at bounding box center [642, 141] width 147 height 19
click at [605, 147] on div "Administrator" at bounding box center [642, 141] width 147 height 19
click at [592, 144] on div "Administrator" at bounding box center [642, 141] width 147 height 19
click at [579, 143] on div "Administrator" at bounding box center [642, 141] width 147 height 19
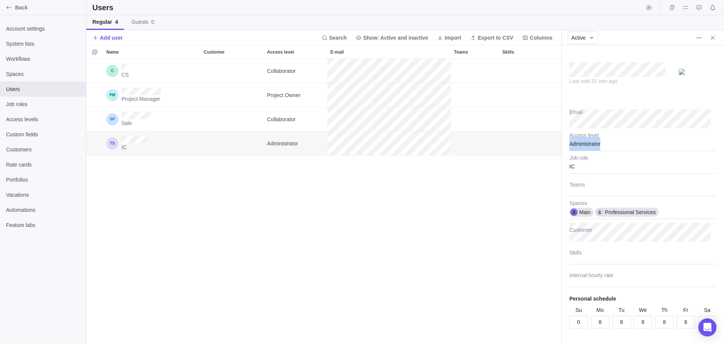
click at [579, 143] on div "Administrator" at bounding box center [642, 141] width 147 height 19
click at [580, 143] on div "Administrator" at bounding box center [642, 141] width 147 height 19
click at [598, 145] on div "Administrator" at bounding box center [642, 141] width 147 height 19
click at [404, 271] on div "CS Collaborator Professional Services Project Manager Project Owner Professiona…" at bounding box center [323, 201] width 475 height 285
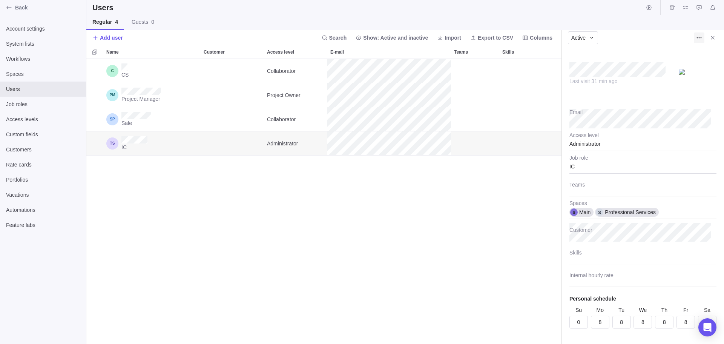
click at [698, 37] on icon "More actions" at bounding box center [699, 38] width 6 height 6
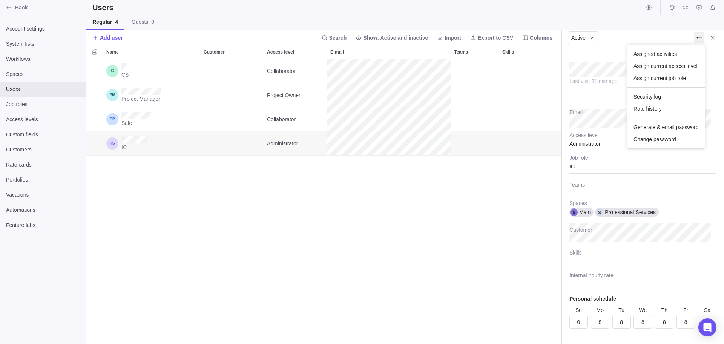
drag, startPoint x: 607, startPoint y: 148, endPoint x: 573, endPoint y: 146, distance: 34.0
click at [606, 148] on body "Back Account settings System lists Workflows Spaces Users Job roles Access leve…" at bounding box center [362, 172] width 724 height 344
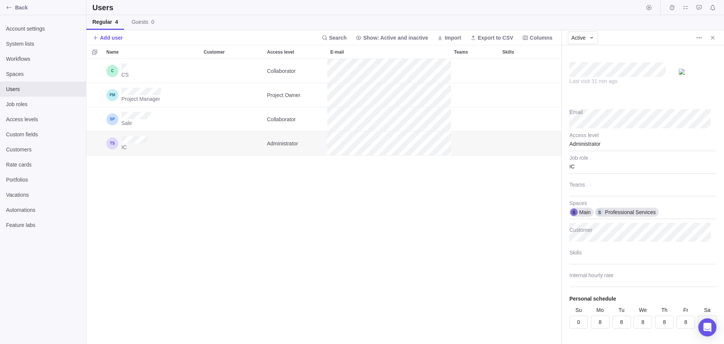
click at [573, 146] on div "Administrator" at bounding box center [642, 141] width 147 height 19
click at [574, 146] on div "Administrator" at bounding box center [642, 141] width 147 height 19
click at [575, 145] on div "Administrator" at bounding box center [642, 141] width 147 height 19
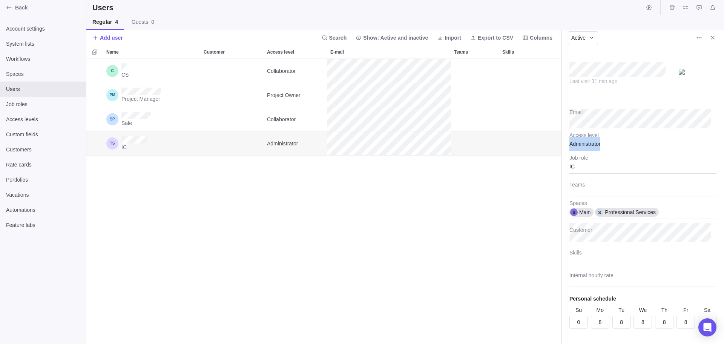
click at [590, 145] on div "Administrator" at bounding box center [642, 141] width 147 height 19
click at [594, 145] on div "Administrator" at bounding box center [642, 141] width 147 height 19
click at [594, 144] on div "Administrator" at bounding box center [642, 141] width 147 height 19
click at [580, 145] on div "Administrator" at bounding box center [642, 141] width 147 height 19
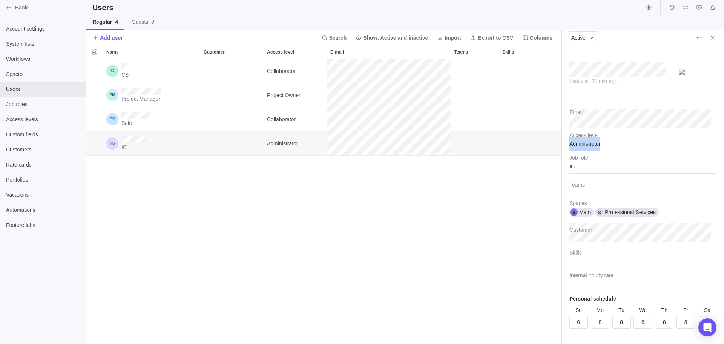
click at [580, 145] on div "Administrator" at bounding box center [642, 141] width 147 height 19
click at [712, 38] on icon "Close" at bounding box center [712, 37] width 3 height 3
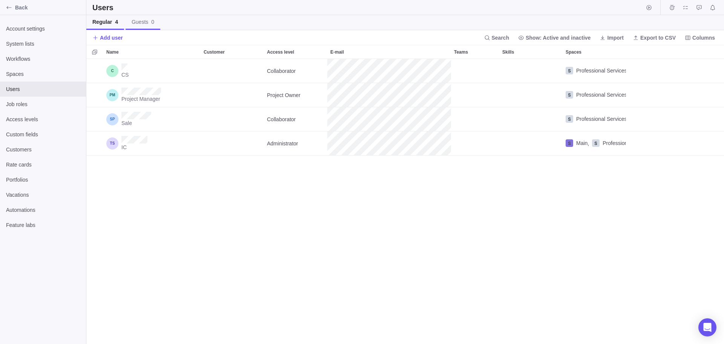
click at [136, 21] on span "Guests 0" at bounding box center [143, 22] width 23 height 8
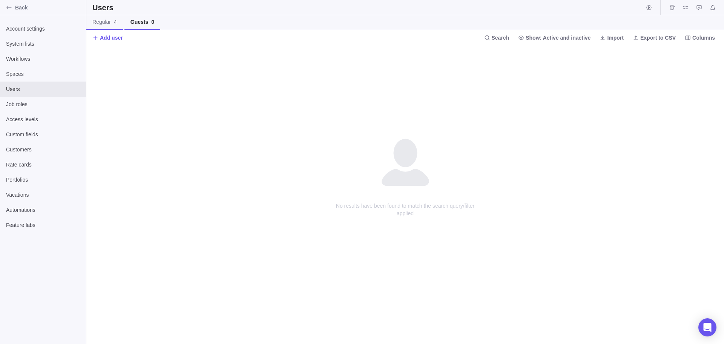
click at [101, 21] on span "Regular 4" at bounding box center [104, 22] width 25 height 8
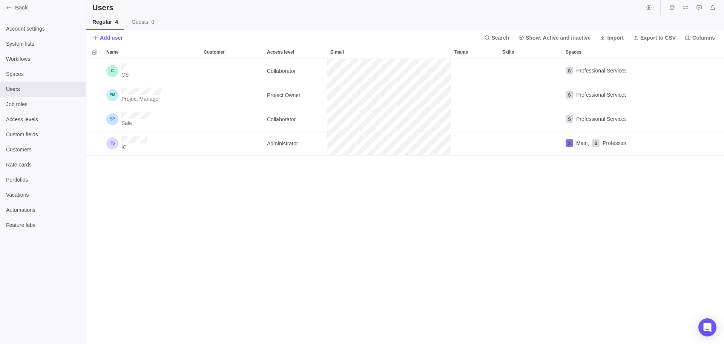
scroll to position [279, 632]
click at [31, 105] on span "Job roles" at bounding box center [43, 104] width 74 height 8
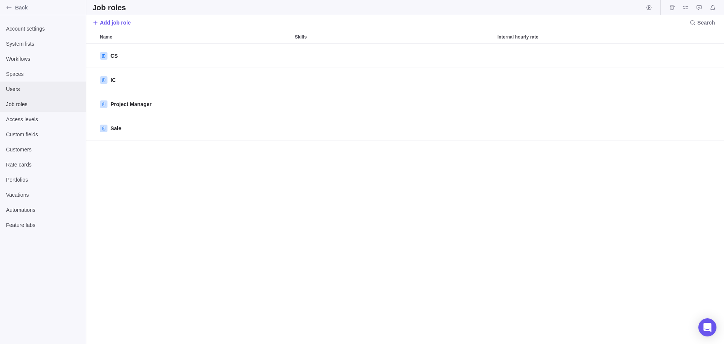
scroll to position [294, 632]
click at [30, 87] on span "Users" at bounding box center [43, 89] width 74 height 8
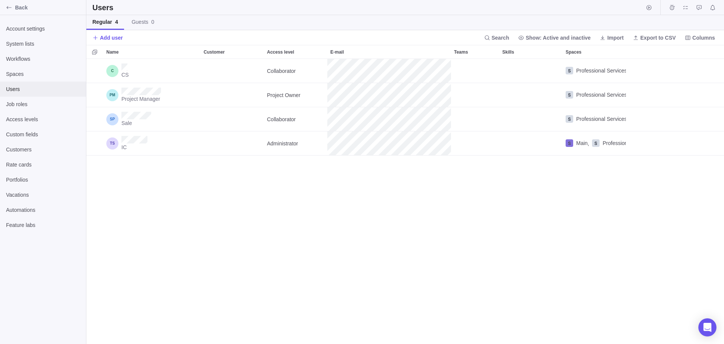
scroll to position [279, 632]
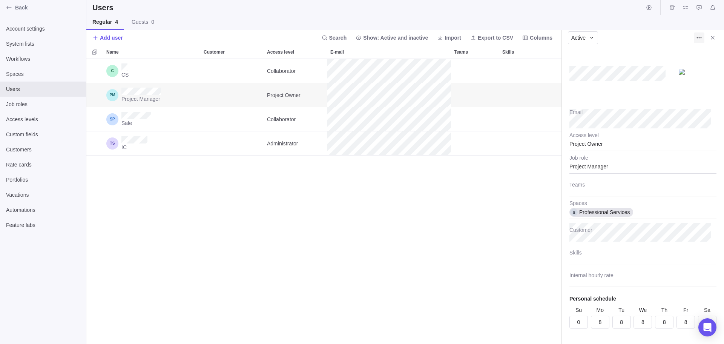
click at [698, 40] on icon "More actions" at bounding box center [699, 38] width 6 height 6
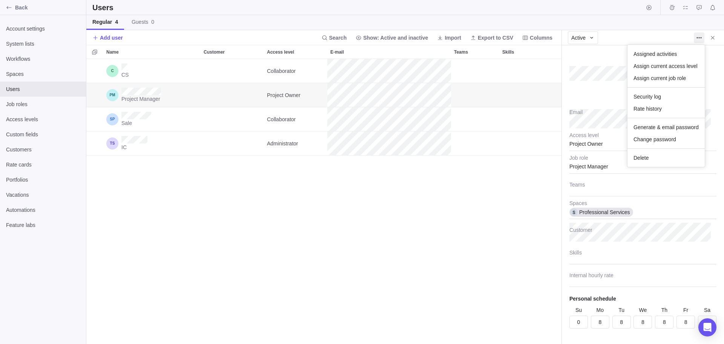
click at [411, 245] on body "Back Account settings System lists Workflows Spaces Users Job roles Access leve…" at bounding box center [362, 172] width 724 height 344
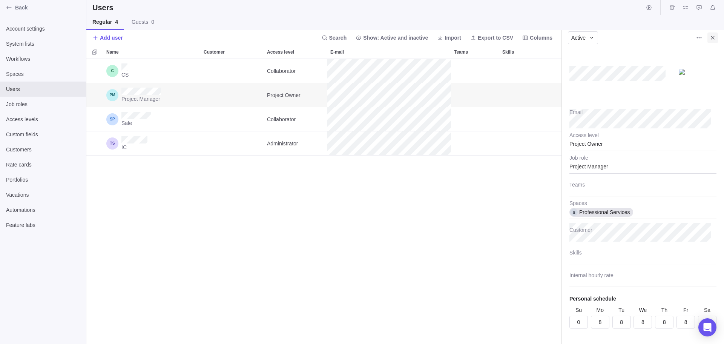
click at [713, 37] on icon "Close" at bounding box center [712, 37] width 3 height 3
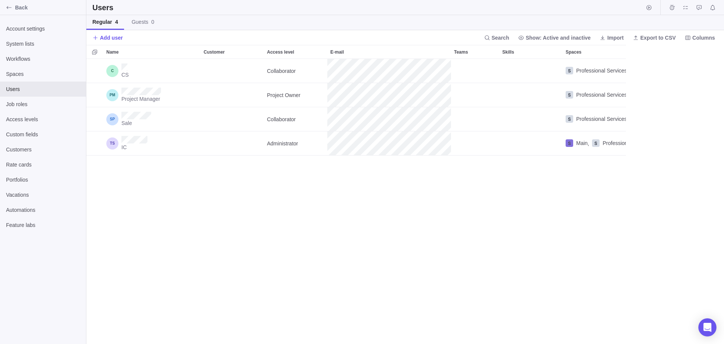
scroll to position [279, 632]
click at [384, 222] on div "CS Collaborator Professional Services Project Manager Project Owner Professiona…" at bounding box center [405, 201] width 638 height 285
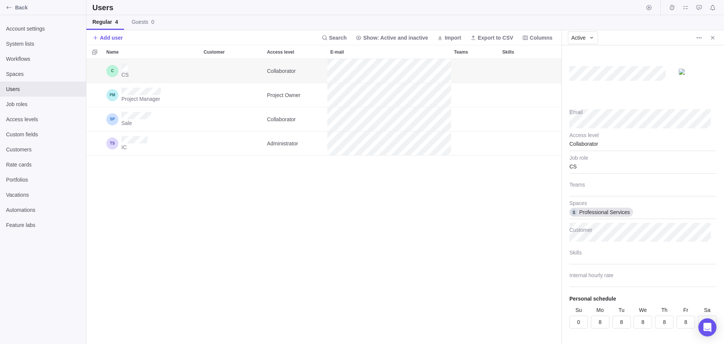
click at [586, 145] on div "Collaborator" at bounding box center [642, 141] width 147 height 19
click at [499, 187] on body "Back Account settings System lists Workflows Spaces Users Job roles Access leve…" at bounding box center [362, 172] width 724 height 344
click at [601, 141] on div "Collaborator" at bounding box center [642, 141] width 147 height 19
click at [462, 199] on body "Back Account settings System lists Workflows Spaces Users Job roles Access leve…" at bounding box center [362, 172] width 724 height 344
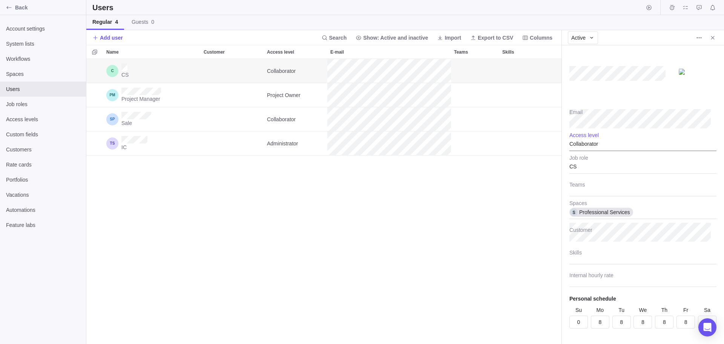
click at [594, 145] on div "Collaborator" at bounding box center [642, 141] width 147 height 19
click at [525, 205] on body "Back Account settings System lists Workflows Spaces Users Job roles Access leve…" at bounding box center [362, 172] width 724 height 344
click at [612, 146] on div "Collaborator" at bounding box center [642, 141] width 147 height 19
click at [423, 254] on body "Back Account settings System lists Workflows Spaces Users Job roles Access leve…" at bounding box center [362, 172] width 724 height 344
type textarea "x"
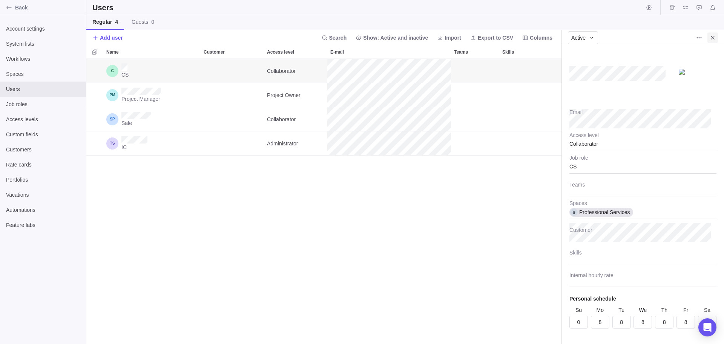
click at [712, 39] on icon "Close" at bounding box center [713, 38] width 6 height 6
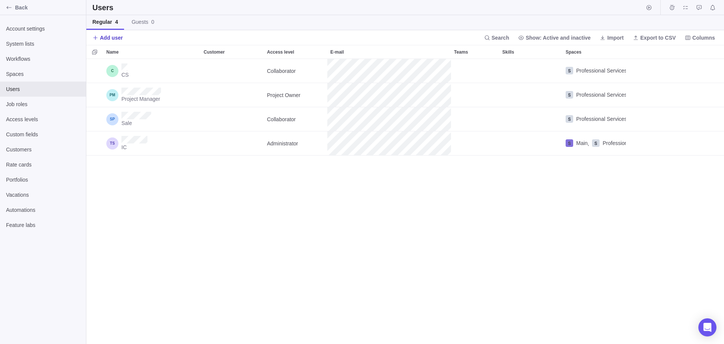
click at [111, 38] on span "Add user" at bounding box center [111, 38] width 23 height 8
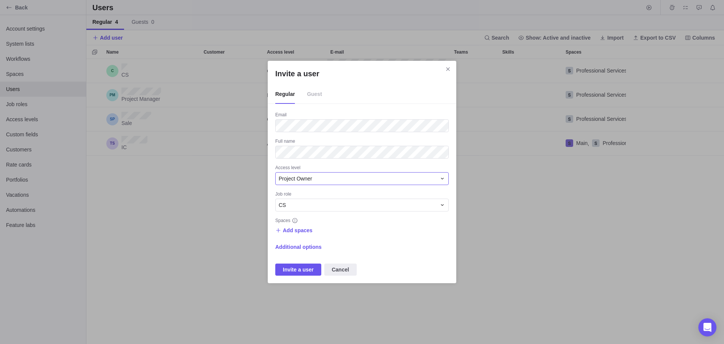
click at [325, 180] on div "Project Owner" at bounding box center [358, 179] width 158 height 8
click at [313, 236] on div "Collaborator" at bounding box center [362, 237] width 173 height 14
click at [311, 206] on div "CS" at bounding box center [358, 205] width 158 height 8
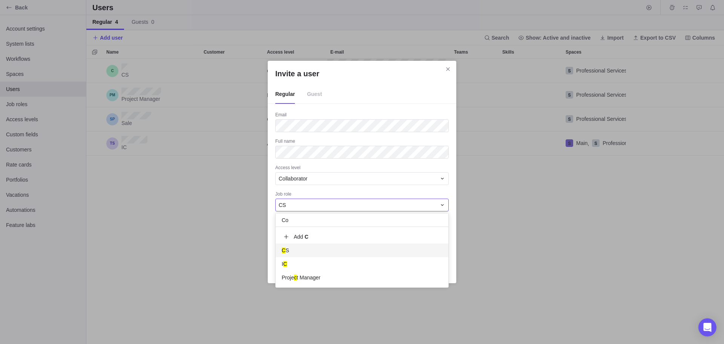
scroll to position [14, 167]
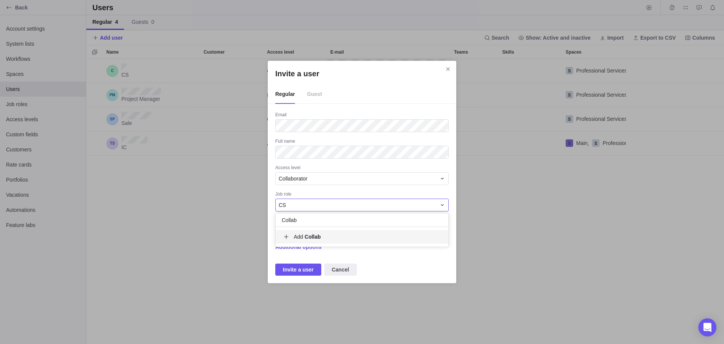
type input "Collab"
click at [311, 238] on b "Collab" at bounding box center [313, 236] width 16 height 6
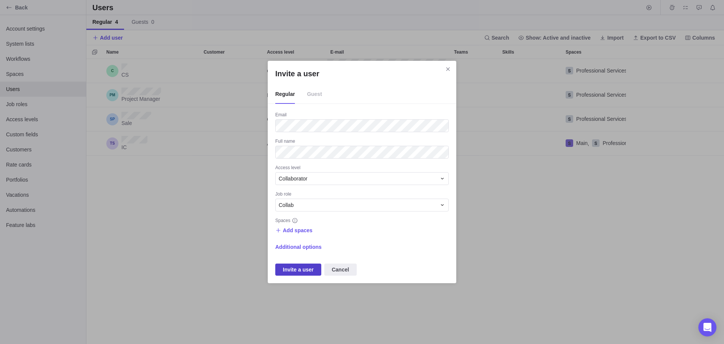
click at [305, 269] on span "Invite a user" at bounding box center [298, 269] width 31 height 9
click at [285, 230] on span "Add spaces" at bounding box center [298, 230] width 30 height 8
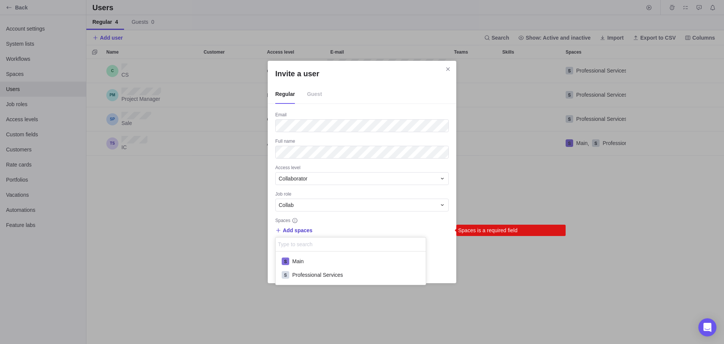
scroll to position [28, 144]
click at [306, 275] on span "Professional Services" at bounding box center [317, 275] width 51 height 8
click at [229, 272] on div "Invite a user Regular Guest Email Full name Access level Collaborator Job role …" at bounding box center [362, 172] width 724 height 344
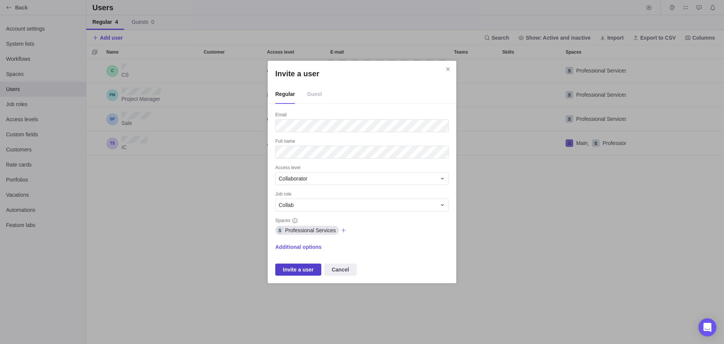
click at [295, 270] on span "Invite a user" at bounding box center [298, 269] width 31 height 9
